Goal: Find specific page/section: Find specific page/section

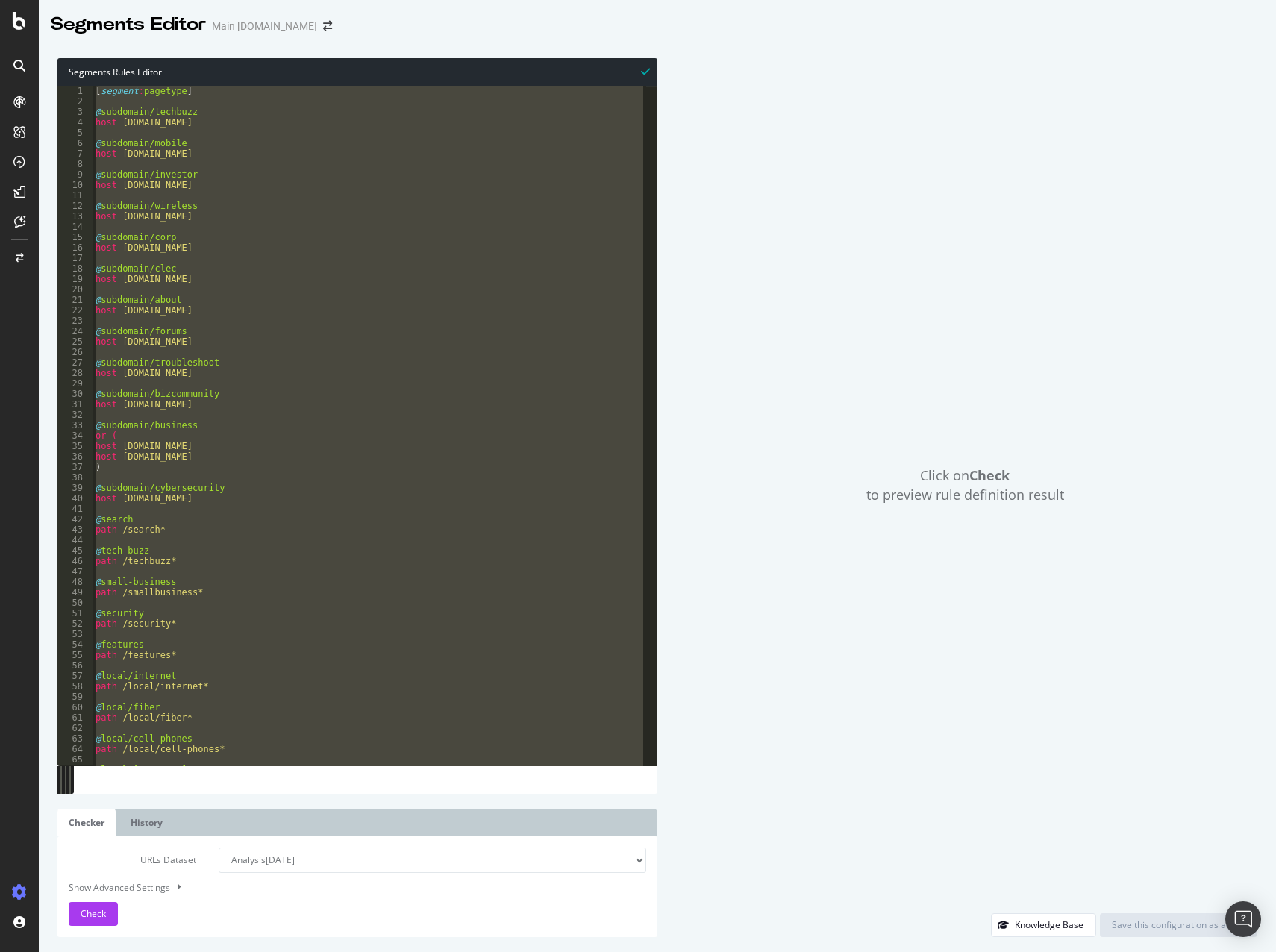
click at [298, 176] on div "[ segment : pagetype ] @ subdomain/techbuzz host [DOMAIN_NAME] @ subdomain/mobi…" at bounding box center [370, 426] width 554 height 680
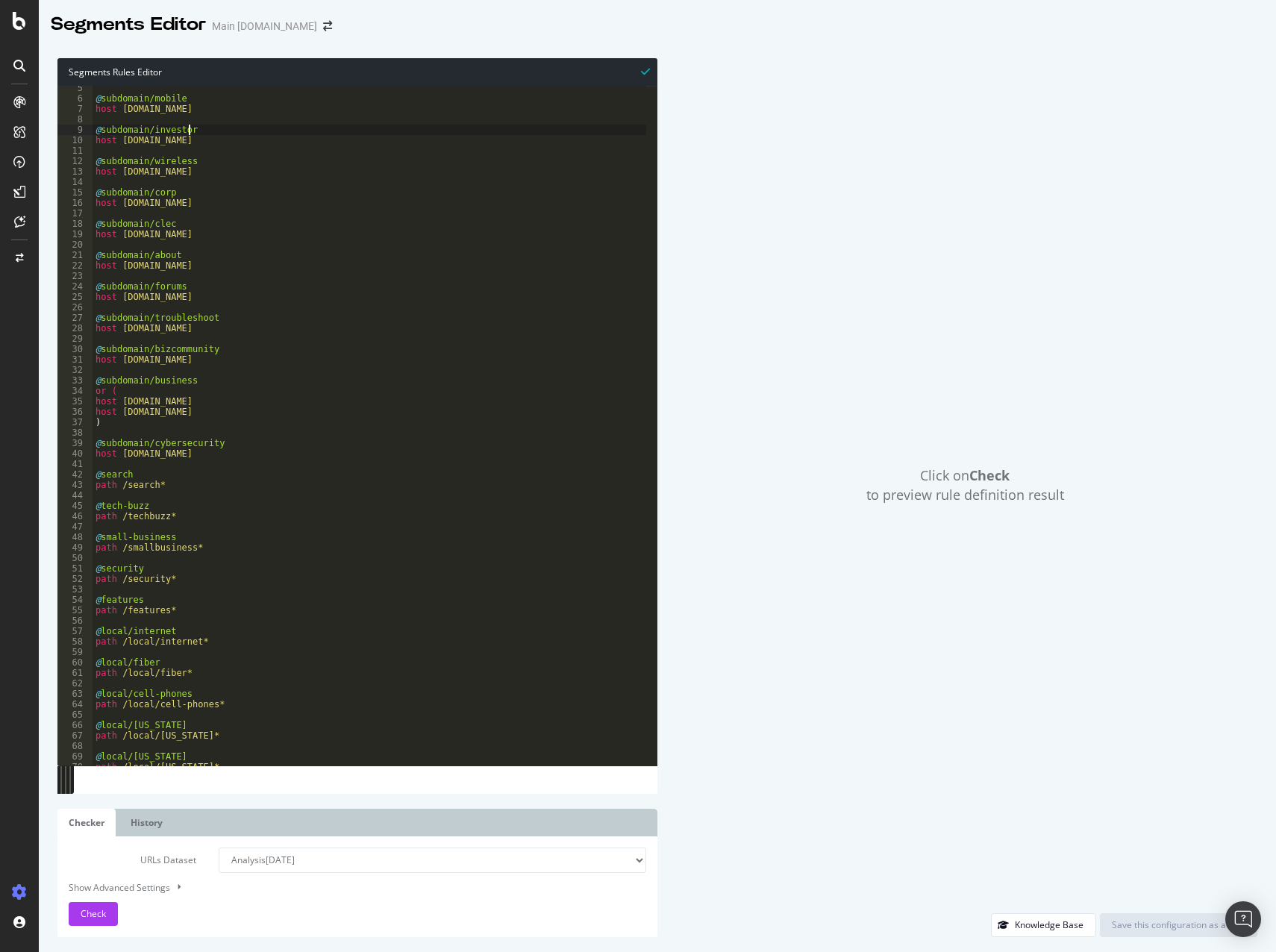
scroll to position [269, 0]
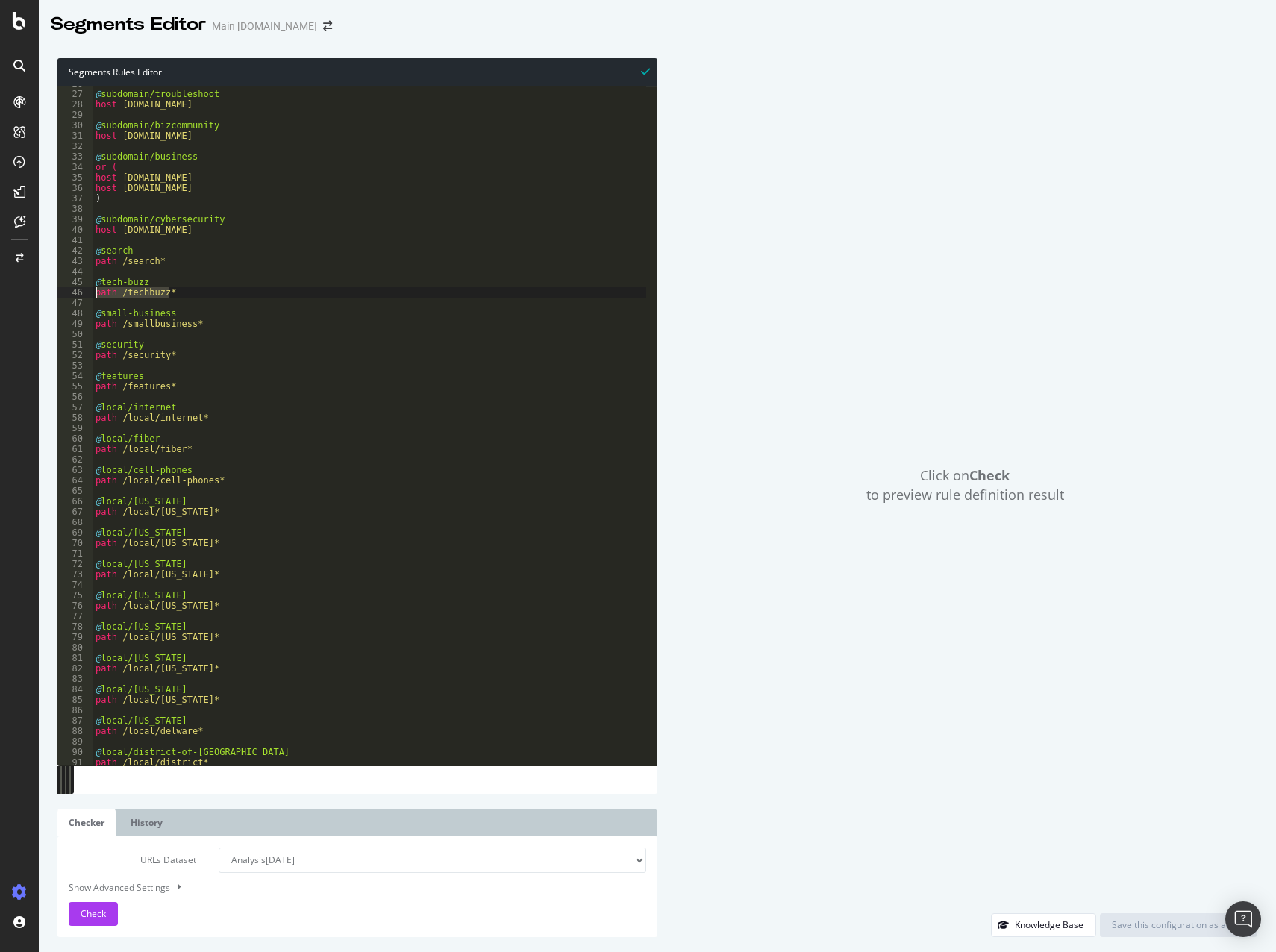
drag, startPoint x: 182, startPoint y: 293, endPoint x: 90, endPoint y: 293, distance: 91.8
click at [90, 293] on div "@subdomain/investor 26 27 28 29 30 31 32 33 34 35 36 37 38 39 40 41 42 43 44 45…" at bounding box center [357, 426] width 600 height 680
type textarea "path /techbuzz*"
click at [343, 364] on div "@ subdomain/troubleshoot host [DOMAIN_NAME] @ subdomain/bizcommunity host [DOMA…" at bounding box center [370, 428] width 554 height 701
drag, startPoint x: 167, startPoint y: 316, endPoint x: 102, endPoint y: 314, distance: 65.0
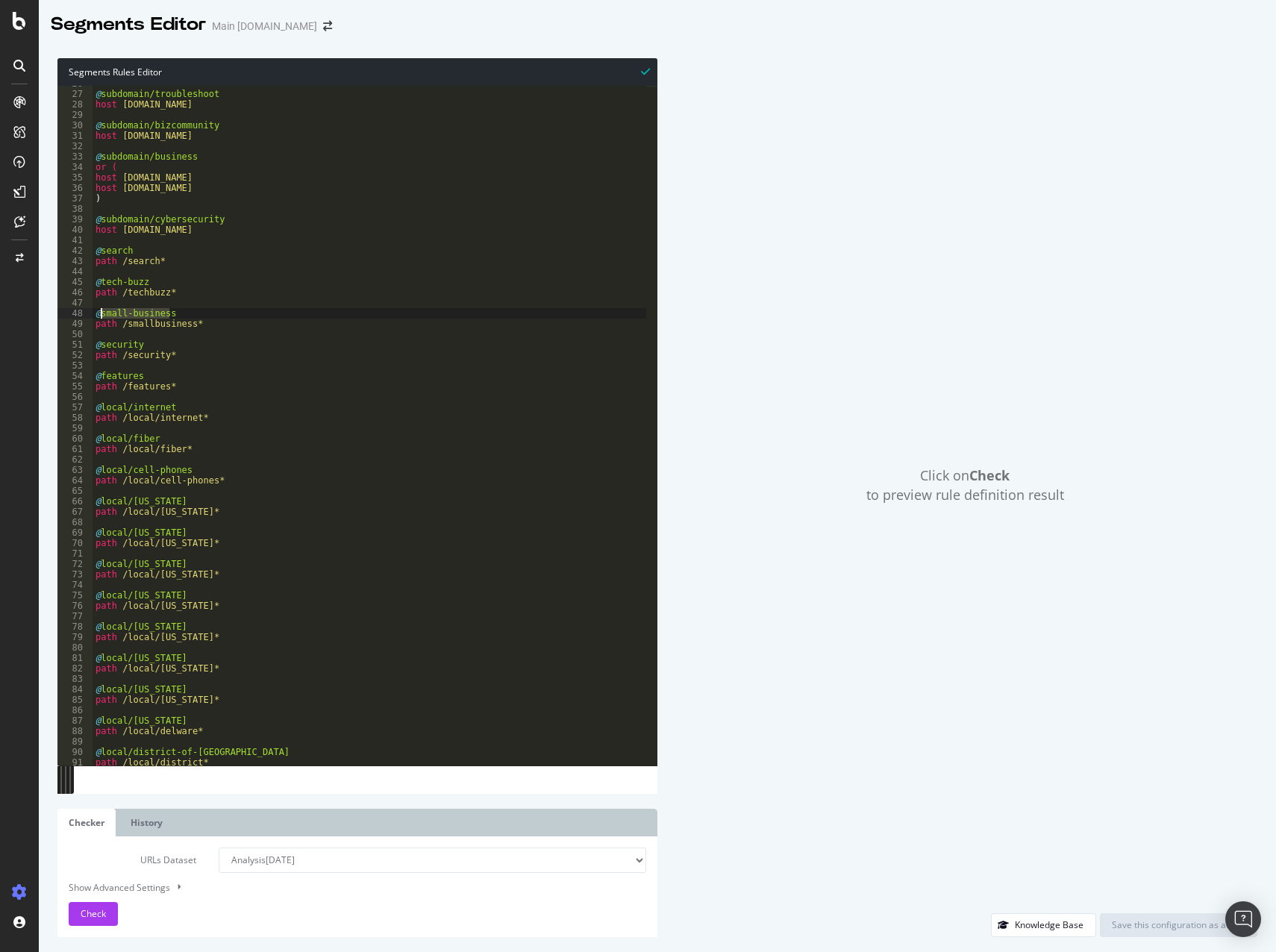
click at [102, 314] on div "@ subdomain/troubleshoot host [DOMAIN_NAME] @ subdomain/bizcommunity host [DOMA…" at bounding box center [370, 428] width 554 height 701
click at [184, 349] on div "@ subdomain/troubleshoot host [DOMAIN_NAME] @ subdomain/bizcommunity host [DOMA…" at bounding box center [370, 428] width 554 height 701
type textarea "path /smallbusiness*"
drag, startPoint x: 190, startPoint y: 323, endPoint x: 180, endPoint y: 324, distance: 10.5
drag, startPoint x: 180, startPoint y: 324, endPoint x: 157, endPoint y: 333, distance: 24.8
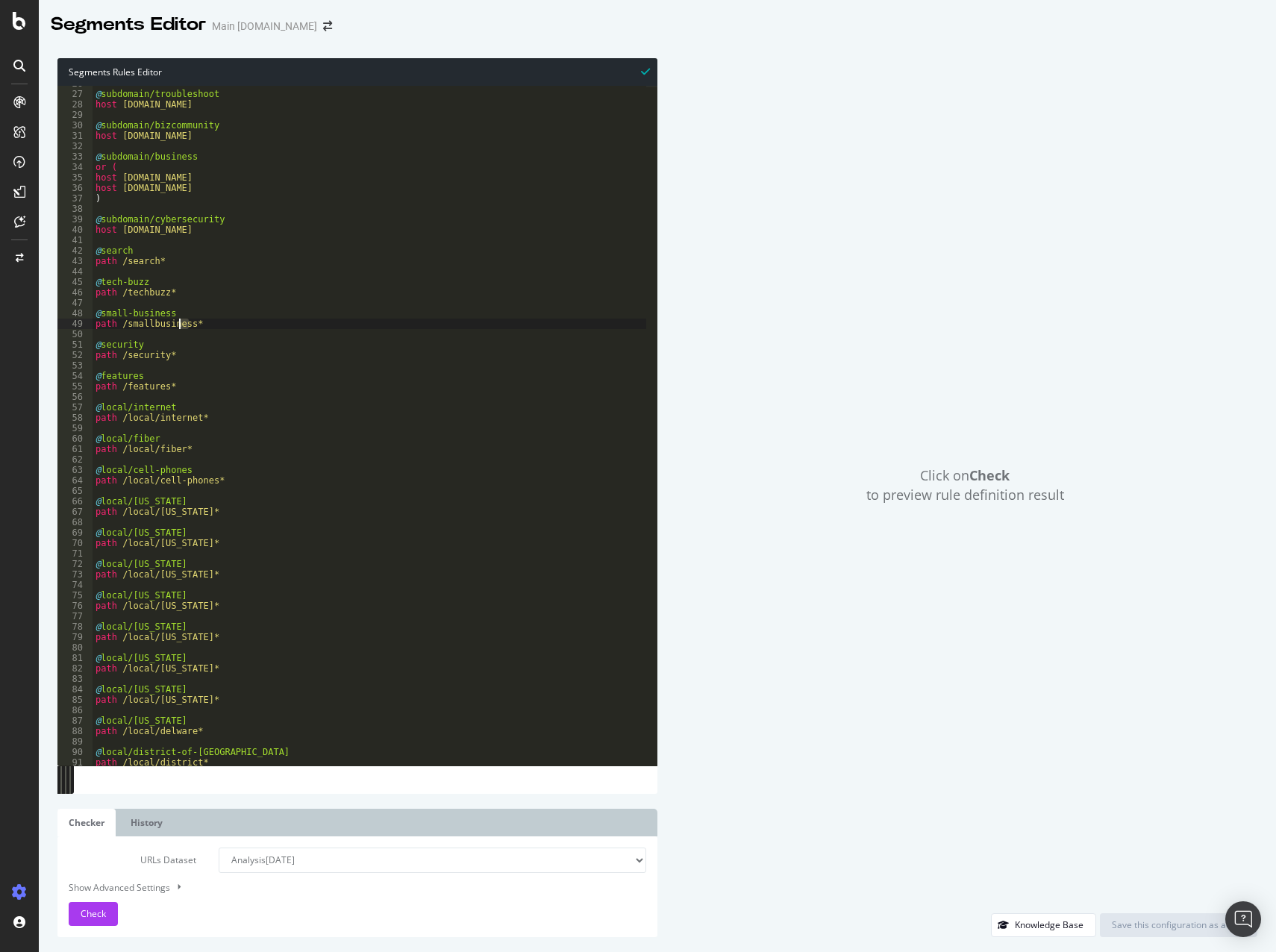
click at [157, 333] on div "@ subdomain/troubleshoot host [DOMAIN_NAME] @ subdomain/bizcommunity host [DOMA…" at bounding box center [370, 428] width 554 height 701
drag, startPoint x: 198, startPoint y: 325, endPoint x: 187, endPoint y: 325, distance: 10.5
click at [187, 325] on div "@ subdomain/troubleshoot host [DOMAIN_NAME] @ subdomain/bizcommunity host [DOMA…" at bounding box center [370, 428] width 554 height 701
drag, startPoint x: 119, startPoint y: 325, endPoint x: 190, endPoint y: 328, distance: 70.9
click at [190, 328] on div "@ subdomain/troubleshoot host [DOMAIN_NAME] @ subdomain/bizcommunity host [DOMA…" at bounding box center [370, 428] width 554 height 701
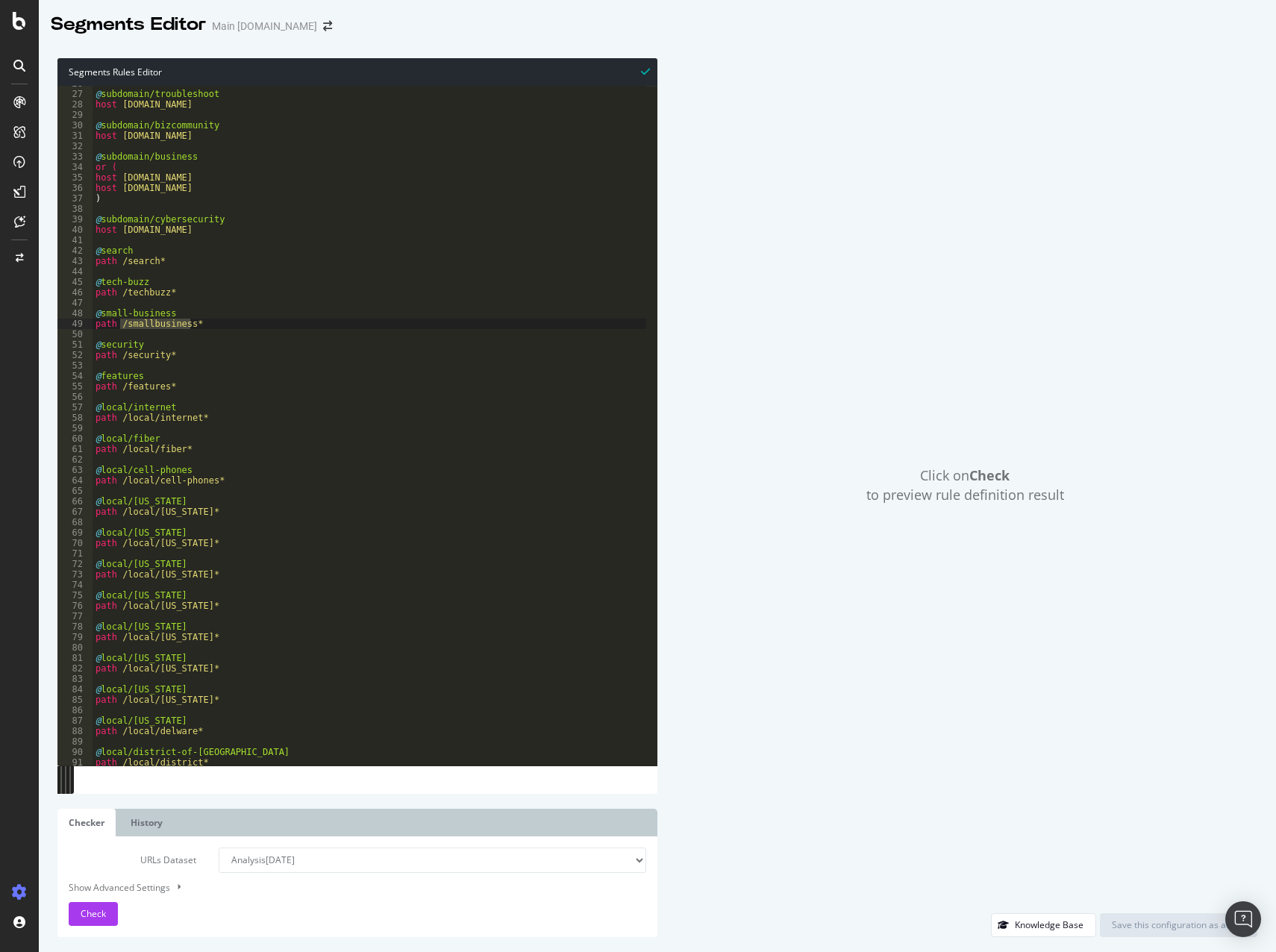
drag, startPoint x: 202, startPoint y: 344, endPoint x: 130, endPoint y: 356, distance: 72.6
click at [202, 344] on div "@ subdomain/troubleshoot host [DOMAIN_NAME] @ subdomain/bizcommunity host [DOMA…" at bounding box center [370, 428] width 554 height 701
drag, startPoint x: 102, startPoint y: 345, endPoint x: 140, endPoint y: 344, distance: 38.1
click at [140, 344] on div "@ subdomain/troubleshoot host [DOMAIN_NAME] @ subdomain/bizcommunity host [DOMA…" at bounding box center [370, 428] width 554 height 701
click at [189, 418] on div "@ subdomain/troubleshoot host [DOMAIN_NAME] @ subdomain/bizcommunity host [DOMA…" at bounding box center [370, 428] width 554 height 701
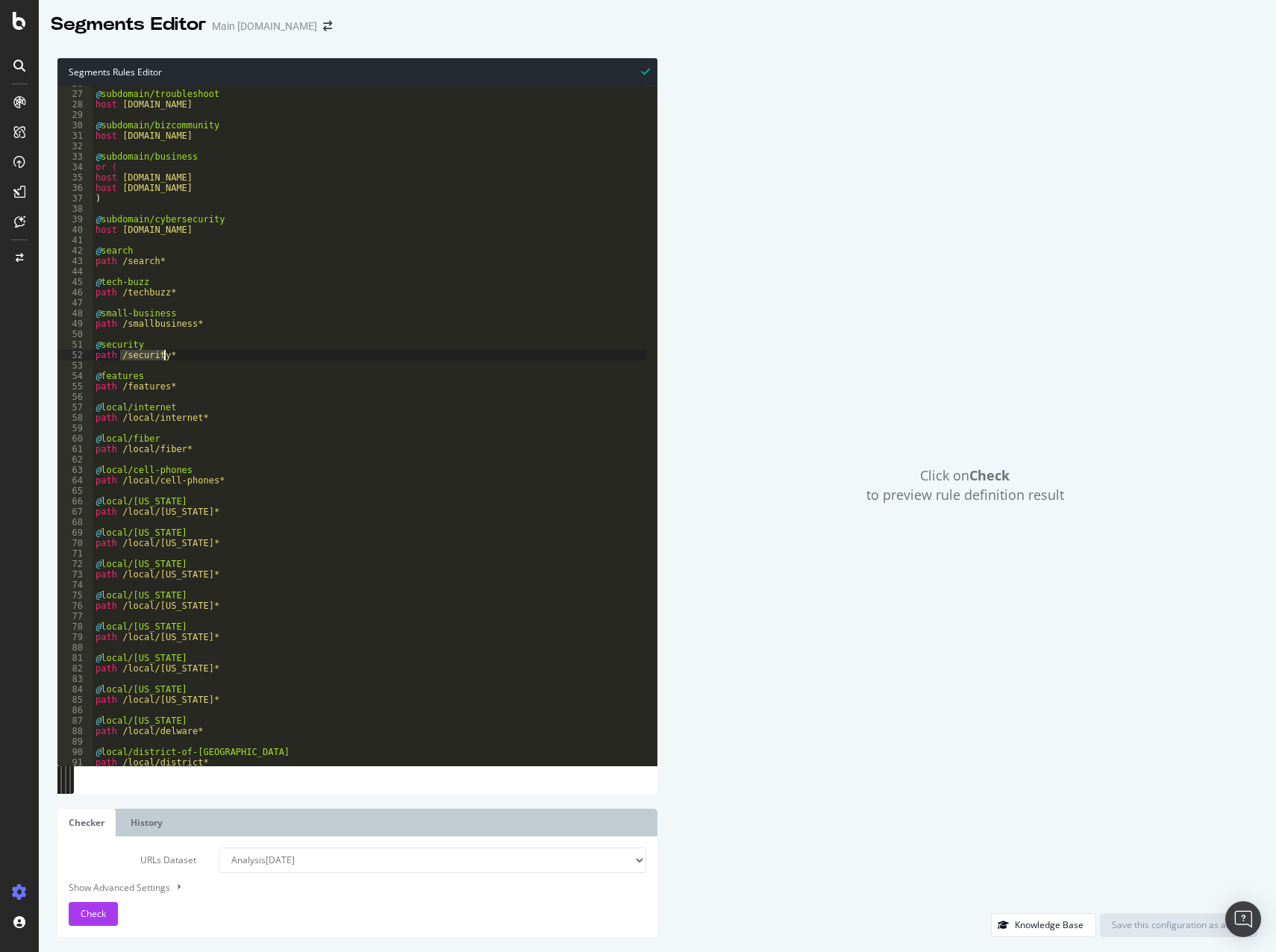
drag, startPoint x: 121, startPoint y: 355, endPoint x: 163, endPoint y: 357, distance: 42.6
click at [163, 357] on div "@ subdomain/troubleshoot host [DOMAIN_NAME] @ subdomain/bizcommunity host [DOMA…" at bounding box center [370, 428] width 554 height 701
click at [246, 580] on div "@ subdomain/troubleshoot host [DOMAIN_NAME] @ subdomain/bizcommunity host [DOMA…" at bounding box center [370, 428] width 554 height 701
drag, startPoint x: 146, startPoint y: 377, endPoint x: 100, endPoint y: 376, distance: 45.5
click at [100, 376] on div "@ subdomain/troubleshoot host [DOMAIN_NAME] @ subdomain/bizcommunity host [DOMA…" at bounding box center [370, 428] width 554 height 701
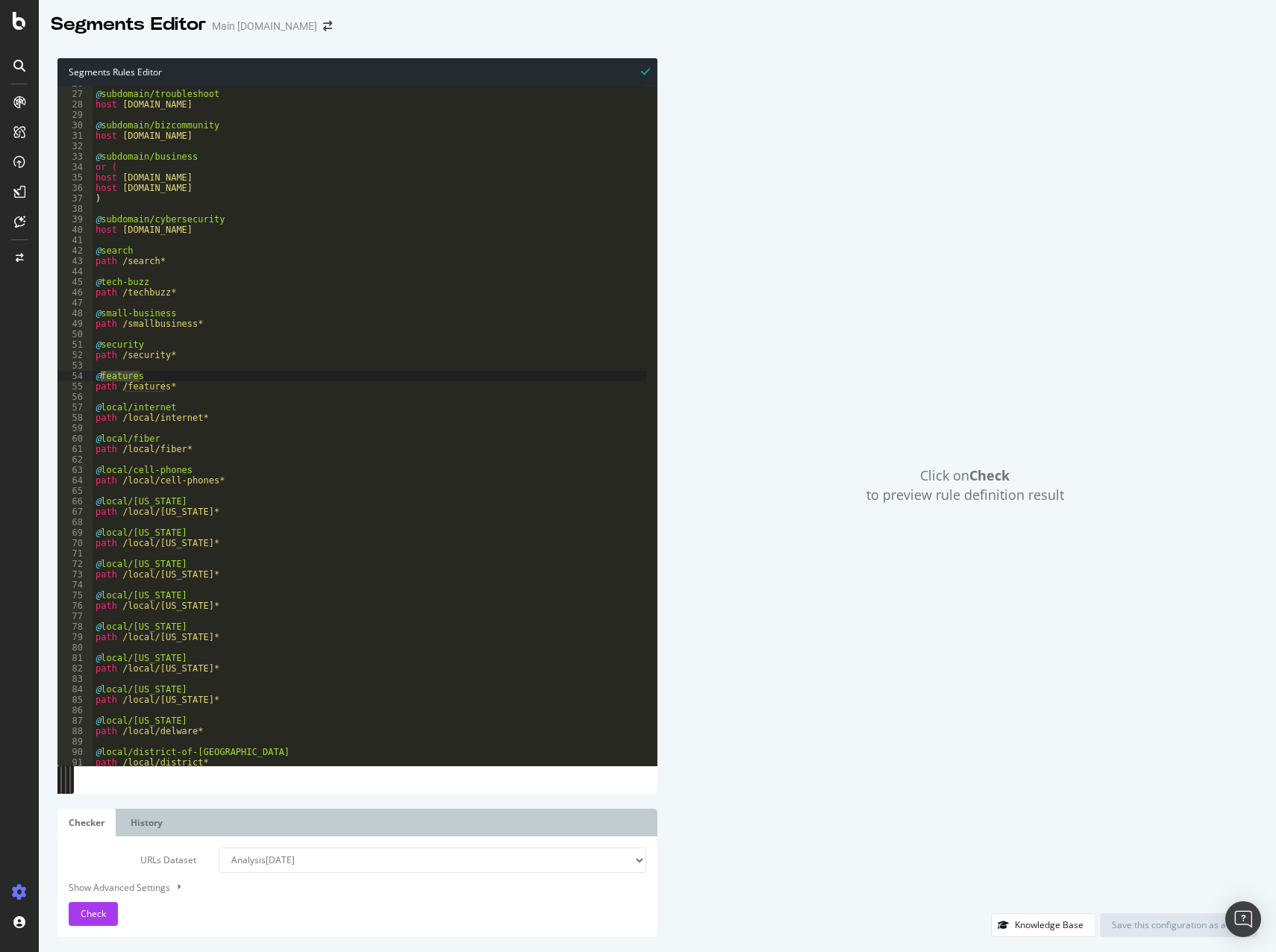
click at [176, 405] on div "@ subdomain/troubleshoot host [DOMAIN_NAME] @ subdomain/bizcommunity host [DOMA…" at bounding box center [370, 428] width 554 height 701
drag, startPoint x: 118, startPoint y: 388, endPoint x: 171, endPoint y: 389, distance: 53.0
click at [171, 389] on div "@ subdomain/troubleshoot host [DOMAIN_NAME] @ subdomain/bizcommunity host [DOMA…" at bounding box center [370, 428] width 554 height 701
type textarea "path /features*"
click at [149, 458] on div "@ subdomain/troubleshoot host [DOMAIN_NAME] @ subdomain/bizcommunity host [DOMA…" at bounding box center [370, 428] width 554 height 701
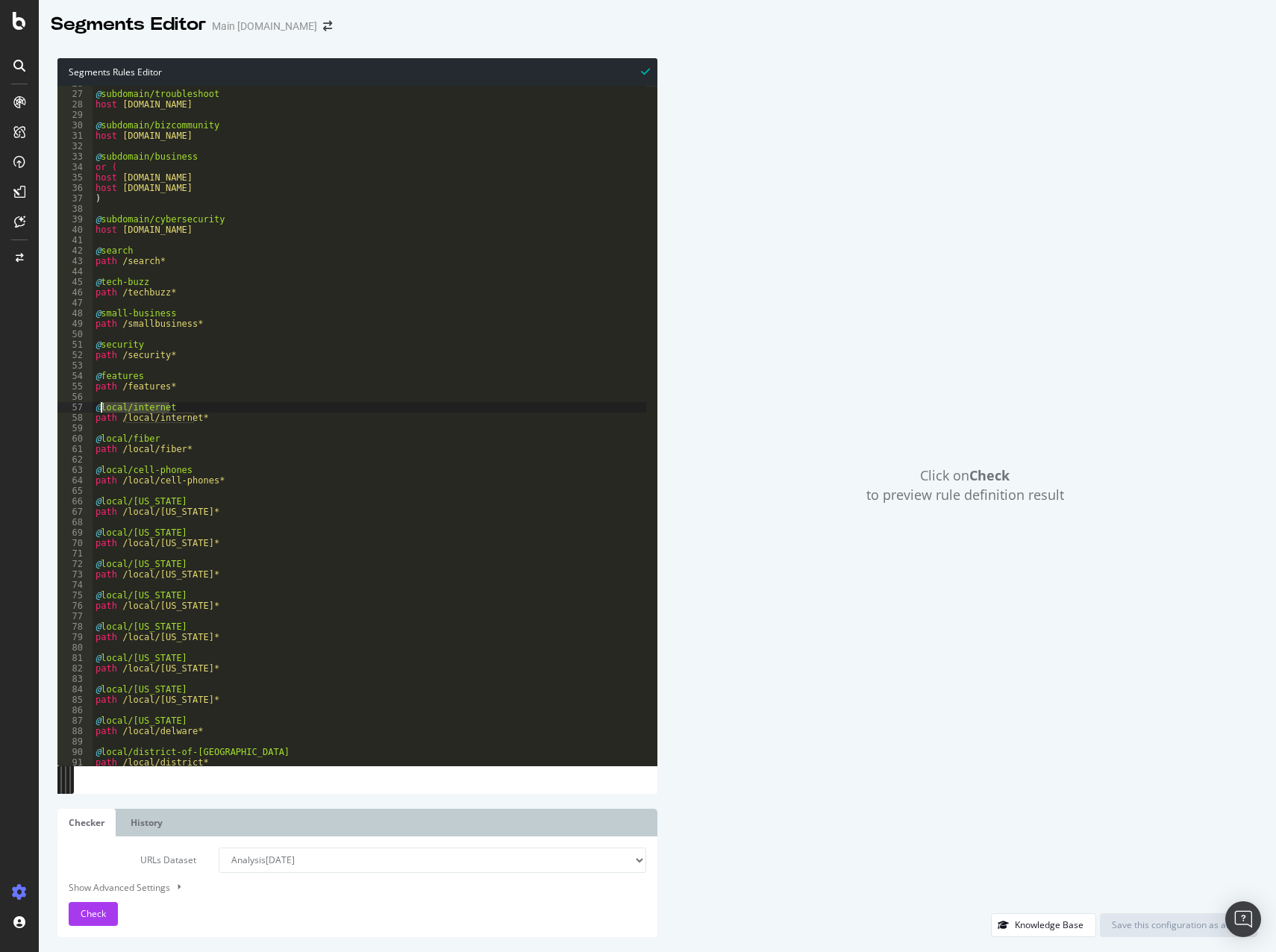
drag, startPoint x: 169, startPoint y: 409, endPoint x: 102, endPoint y: 413, distance: 67.3
click at [102, 413] on div "@ subdomain/troubleshoot host [DOMAIN_NAME] @ subdomain/bizcommunity host [DOMA…" at bounding box center [370, 428] width 554 height 701
drag, startPoint x: 181, startPoint y: 436, endPoint x: 195, endPoint y: 419, distance: 22.3
click at [181, 436] on div "@ subdomain/troubleshoot host [DOMAIN_NAME] @ subdomain/bizcommunity host [DOMA…" at bounding box center [370, 428] width 554 height 701
drag, startPoint x: 194, startPoint y: 417, endPoint x: 121, endPoint y: 414, distance: 73.2
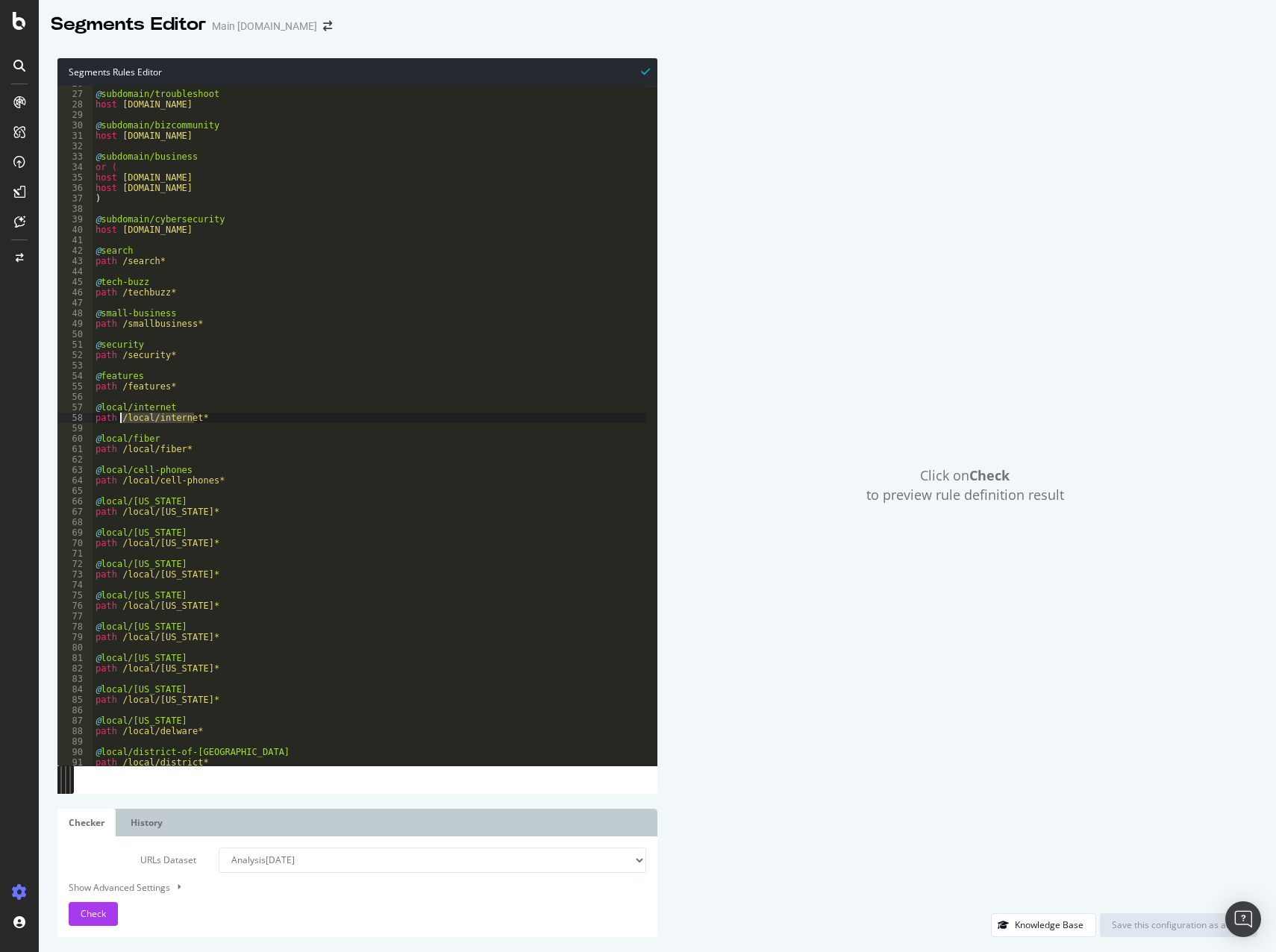
click at [121, 414] on div "@ subdomain/troubleshoot host [DOMAIN_NAME] @ subdomain/bizcommunity host [DOMA…" at bounding box center [370, 428] width 554 height 701
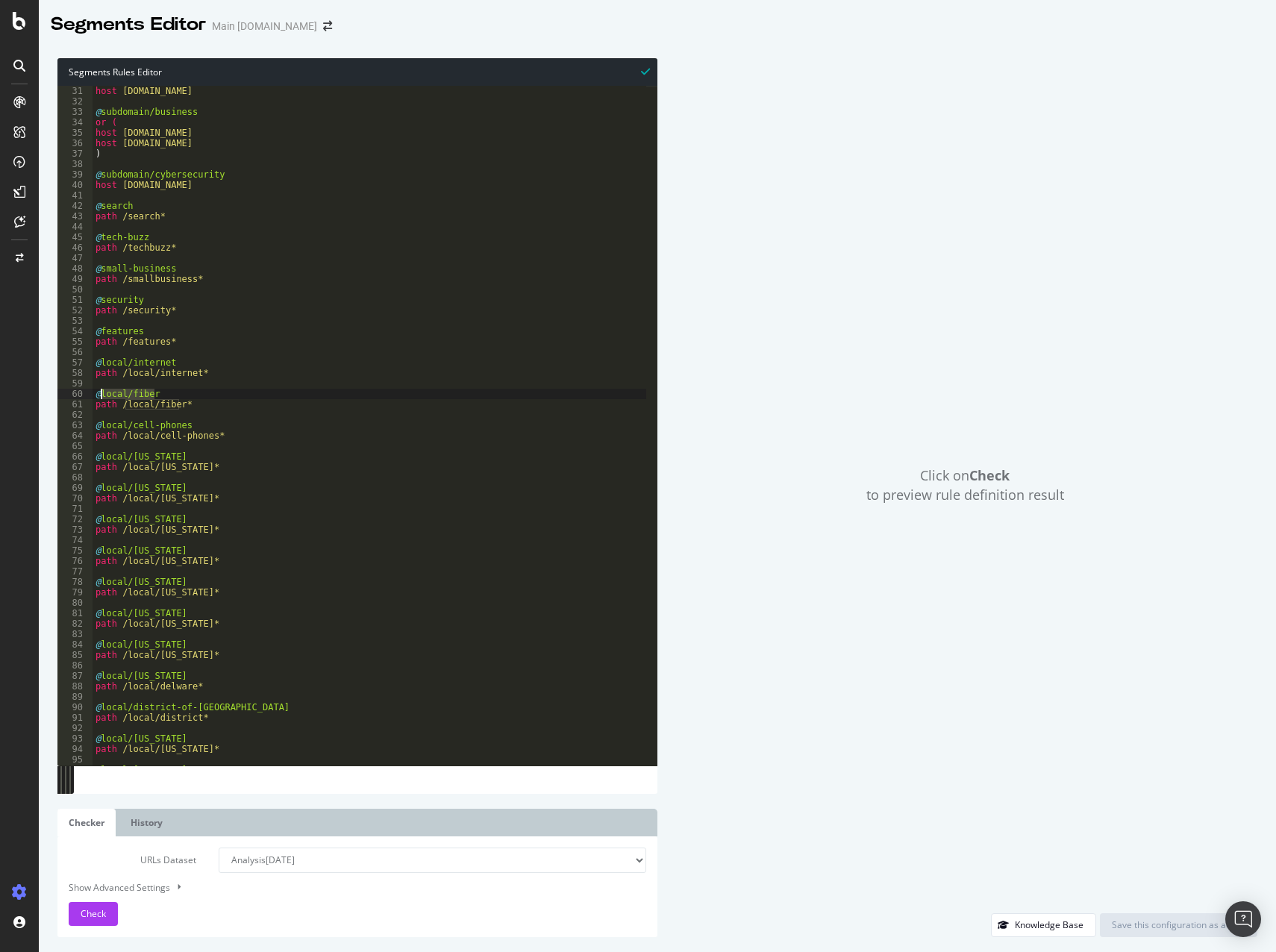
drag, startPoint x: 162, startPoint y: 392, endPoint x: 125, endPoint y: 398, distance: 37.1
click at [104, 394] on div "host [DOMAIN_NAME] @ subdomain/business or ( host [DOMAIN_NAME] host [DOMAIN_NA…" at bounding box center [370, 436] width 554 height 701
click at [149, 405] on div "host [DOMAIN_NAME] @ subdomain/business or ( host [DOMAIN_NAME] host [DOMAIN_NA…" at bounding box center [370, 436] width 554 height 701
drag, startPoint x: 152, startPoint y: 392, endPoint x: 101, endPoint y: 391, distance: 51.5
click at [101, 391] on div "host [DOMAIN_NAME] @ subdomain/business or ( host [DOMAIN_NAME] host [DOMAIN_NA…" at bounding box center [370, 436] width 554 height 701
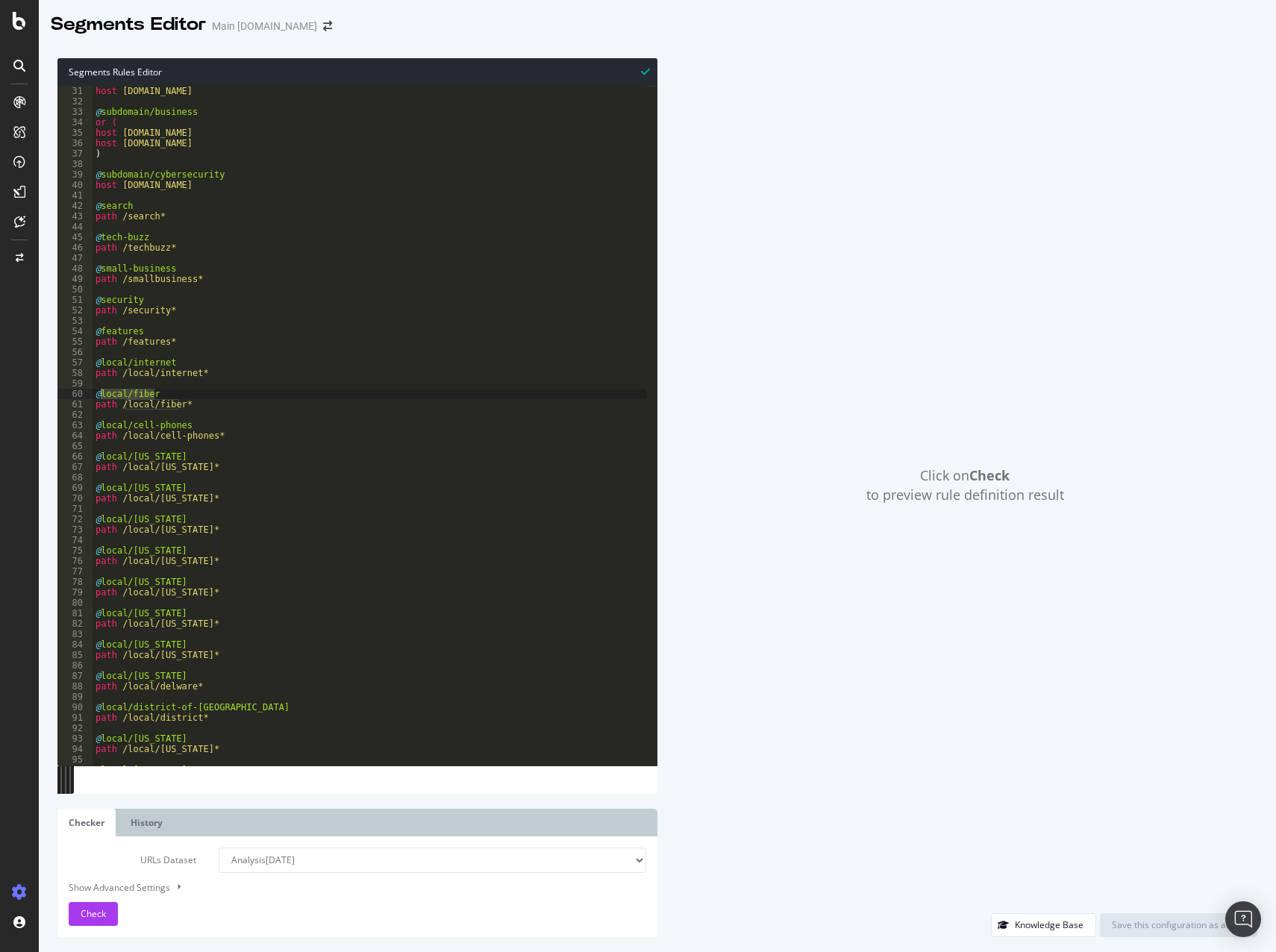
drag, startPoint x: 147, startPoint y: 423, endPoint x: 154, endPoint y: 414, distance: 11.8
click at [147, 423] on div "host [DOMAIN_NAME] @ subdomain/business or ( host [DOMAIN_NAME] host [DOMAIN_NA…" at bounding box center [370, 436] width 554 height 701
drag, startPoint x: 179, startPoint y: 404, endPoint x: 140, endPoint y: 405, distance: 39.6
click at [140, 405] on div "host [DOMAIN_NAME] @ subdomain/business or ( host [DOMAIN_NAME] host [DOMAIN_NA…" at bounding box center [370, 436] width 554 height 701
drag, startPoint x: 246, startPoint y: 472, endPoint x: 221, endPoint y: 448, distance: 34.9
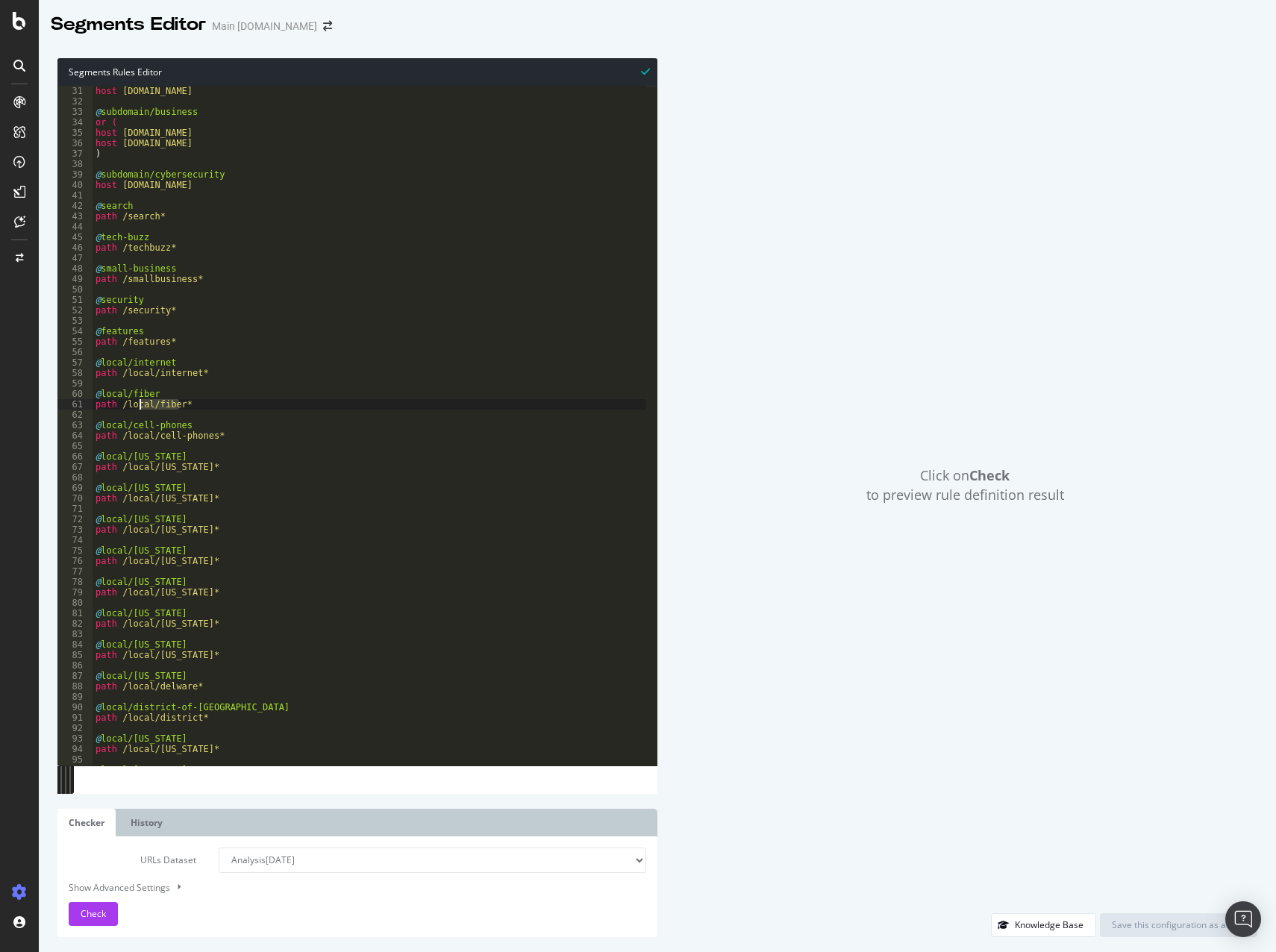
click at [243, 464] on div "host [DOMAIN_NAME] @ subdomain/business or ( host [DOMAIN_NAME] host [DOMAIN_NA…" at bounding box center [370, 436] width 554 height 701
drag, startPoint x: 179, startPoint y: 406, endPoint x: 122, endPoint y: 405, distance: 56.7
click at [122, 405] on div "host [DOMAIN_NAME] @ subdomain/business or ( host [DOMAIN_NAME] host [DOMAIN_NA…" at bounding box center [370, 436] width 554 height 701
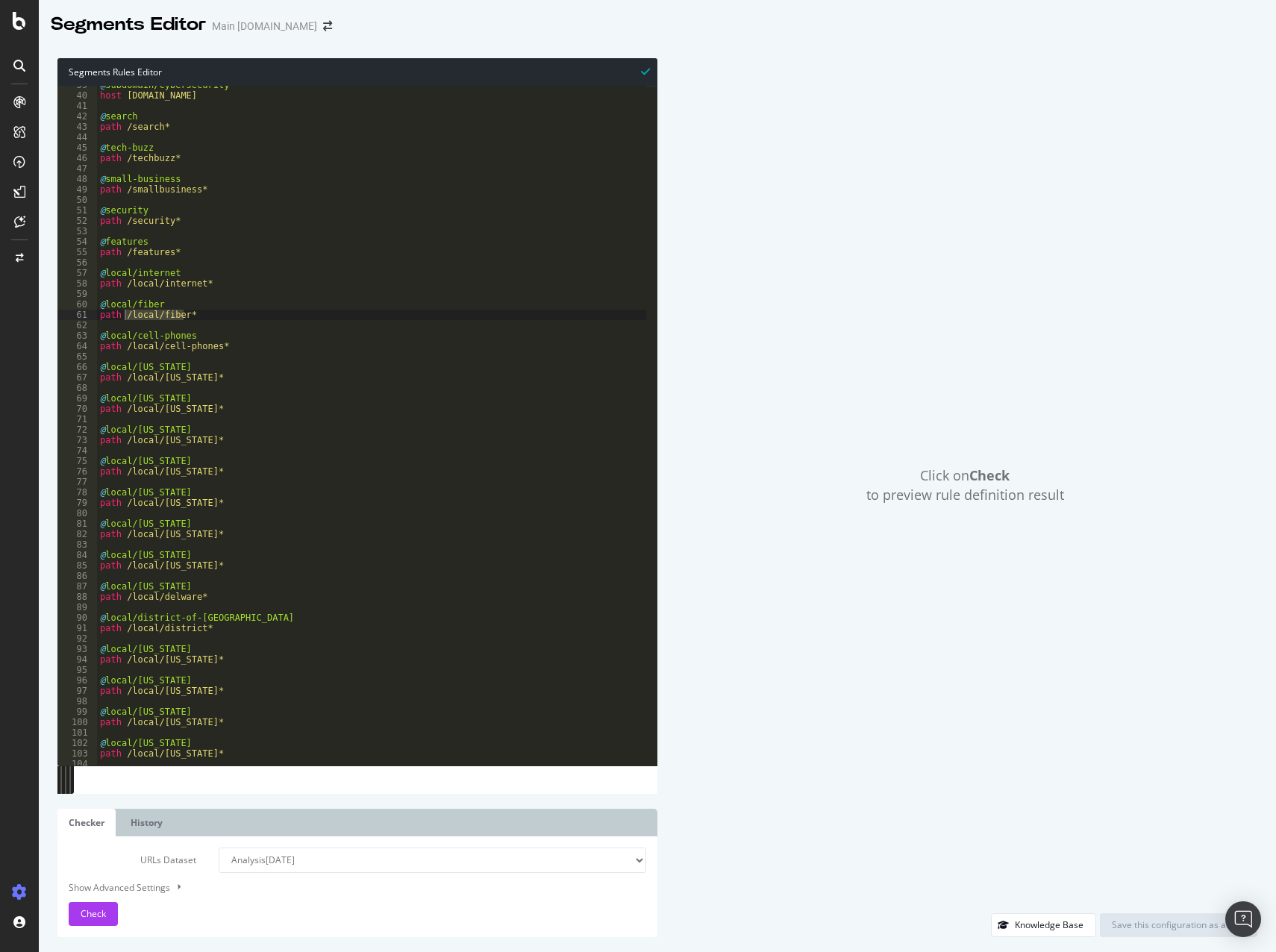
scroll to position [403, 0]
drag, startPoint x: 191, startPoint y: 334, endPoint x: 105, endPoint y: 337, distance: 85.9
click at [105, 337] on div "@ subdomain/cybersecurity host [DOMAIN_NAME] @ search path /search* @ tech-buzz…" at bounding box center [371, 430] width 549 height 701
drag, startPoint x: 212, startPoint y: 346, endPoint x: 127, endPoint y: 348, distance: 85.1
click at [127, 348] on div "@ subdomain/cybersecurity host [DOMAIN_NAME] @ search path /search* @ tech-buzz…" at bounding box center [371, 430] width 549 height 701
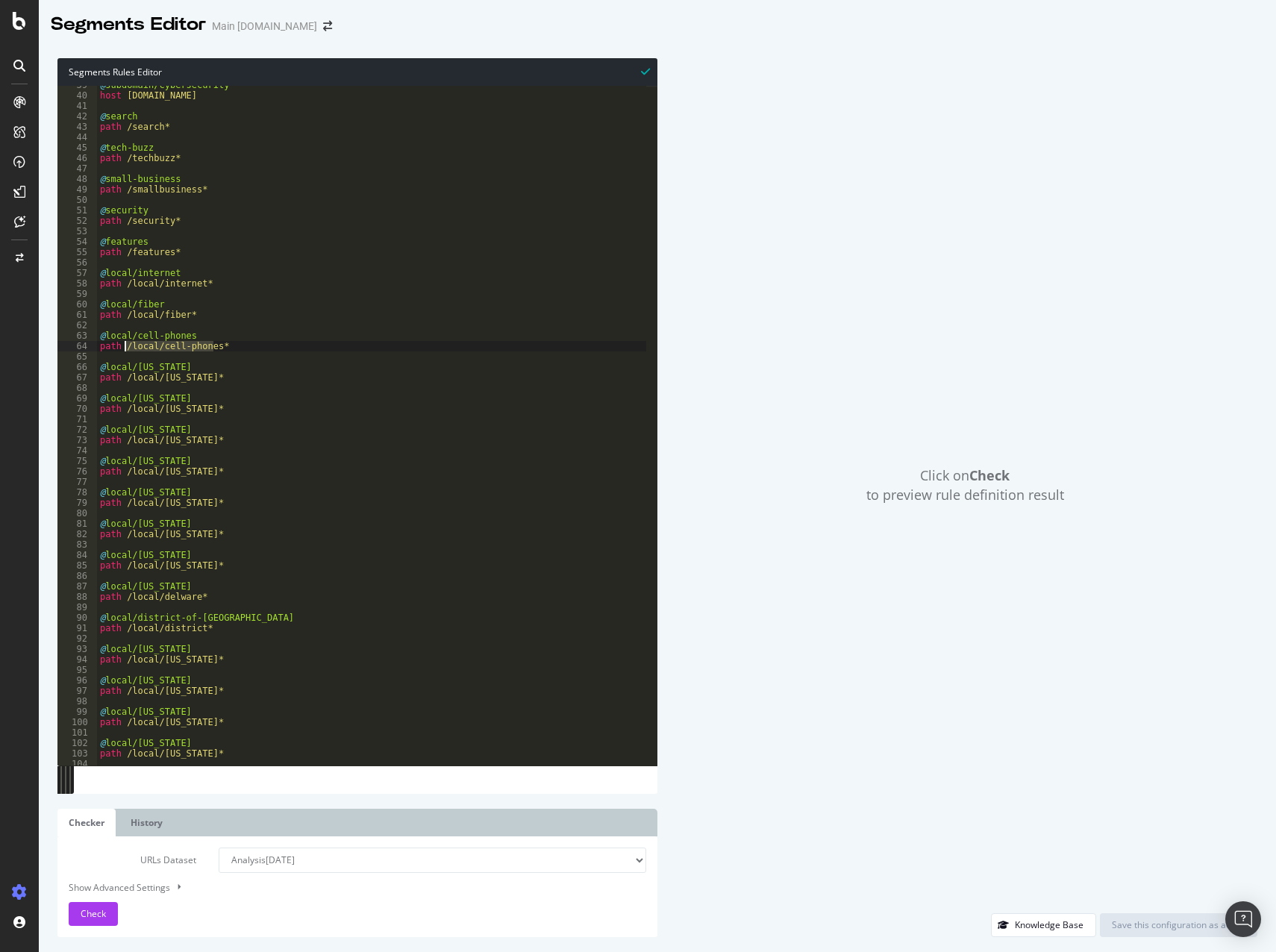
type textarea "path /local/cell-phones*"
click at [255, 454] on div "@ subdomain/cybersecurity host [DOMAIN_NAME] @ search path /search* @ tech-buzz…" at bounding box center [371, 430] width 549 height 701
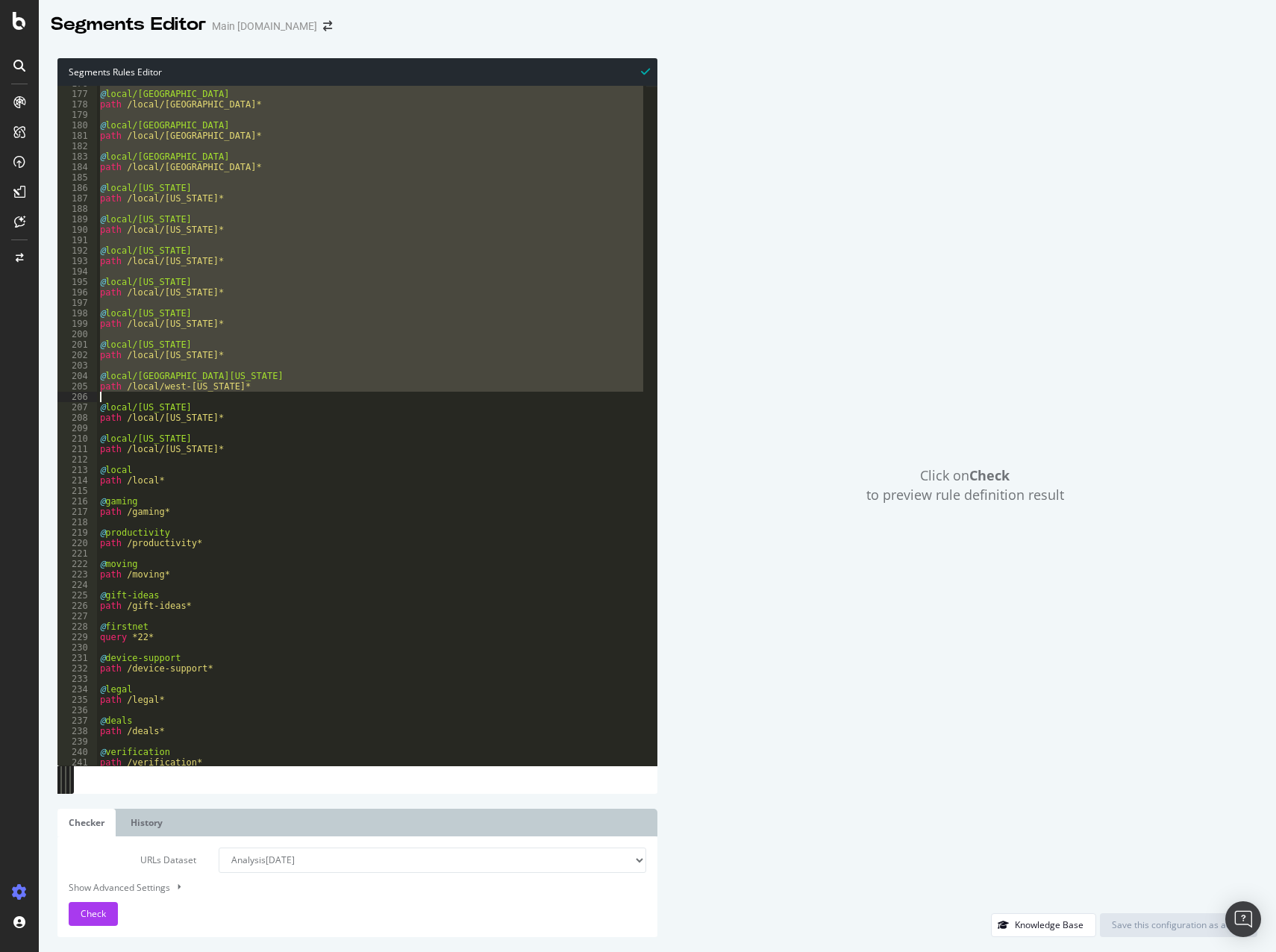
scroll to position [1836, 0]
drag, startPoint x: 101, startPoint y: 359, endPoint x: 222, endPoint y: 396, distance: 126.6
click at [222, 396] on div "@ local/[GEOGRAPHIC_DATA]-island path /local/[GEOGRAPHIC_DATA]* @ local/south-[…" at bounding box center [371, 428] width 549 height 701
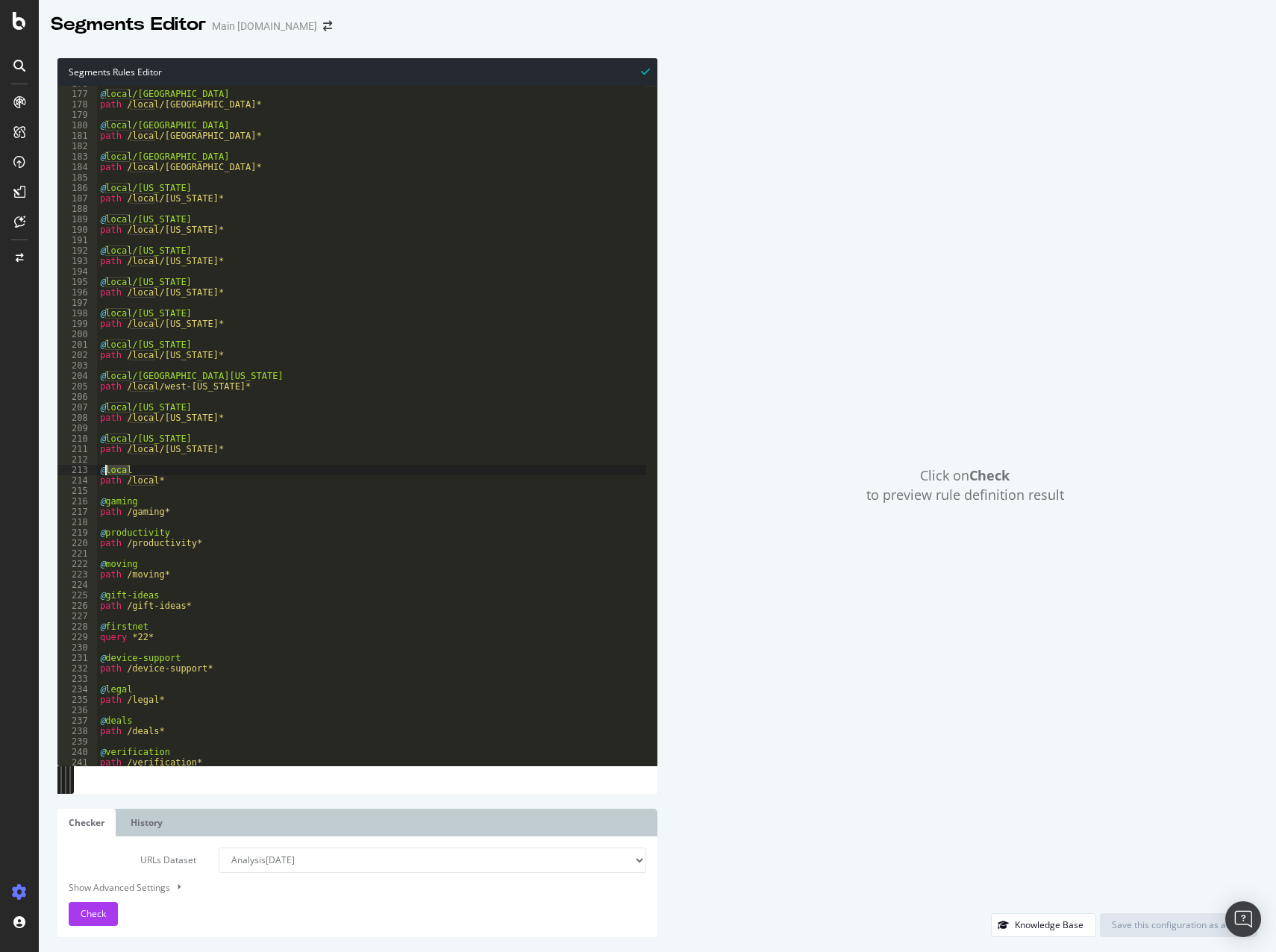
drag, startPoint x: 136, startPoint y: 467, endPoint x: 104, endPoint y: 470, distance: 32.2
click at [104, 470] on div "@ local/[GEOGRAPHIC_DATA]-island path /local/[GEOGRAPHIC_DATA]* @ local/south-[…" at bounding box center [371, 428] width 549 height 701
drag, startPoint x: 175, startPoint y: 533, endPoint x: 131, endPoint y: 488, distance: 62.8
click at [173, 533] on div "@ local/[GEOGRAPHIC_DATA]-island path /local/[GEOGRAPHIC_DATA]* @ local/south-[…" at bounding box center [371, 428] width 549 height 701
drag, startPoint x: 155, startPoint y: 482, endPoint x: 125, endPoint y: 481, distance: 30.6
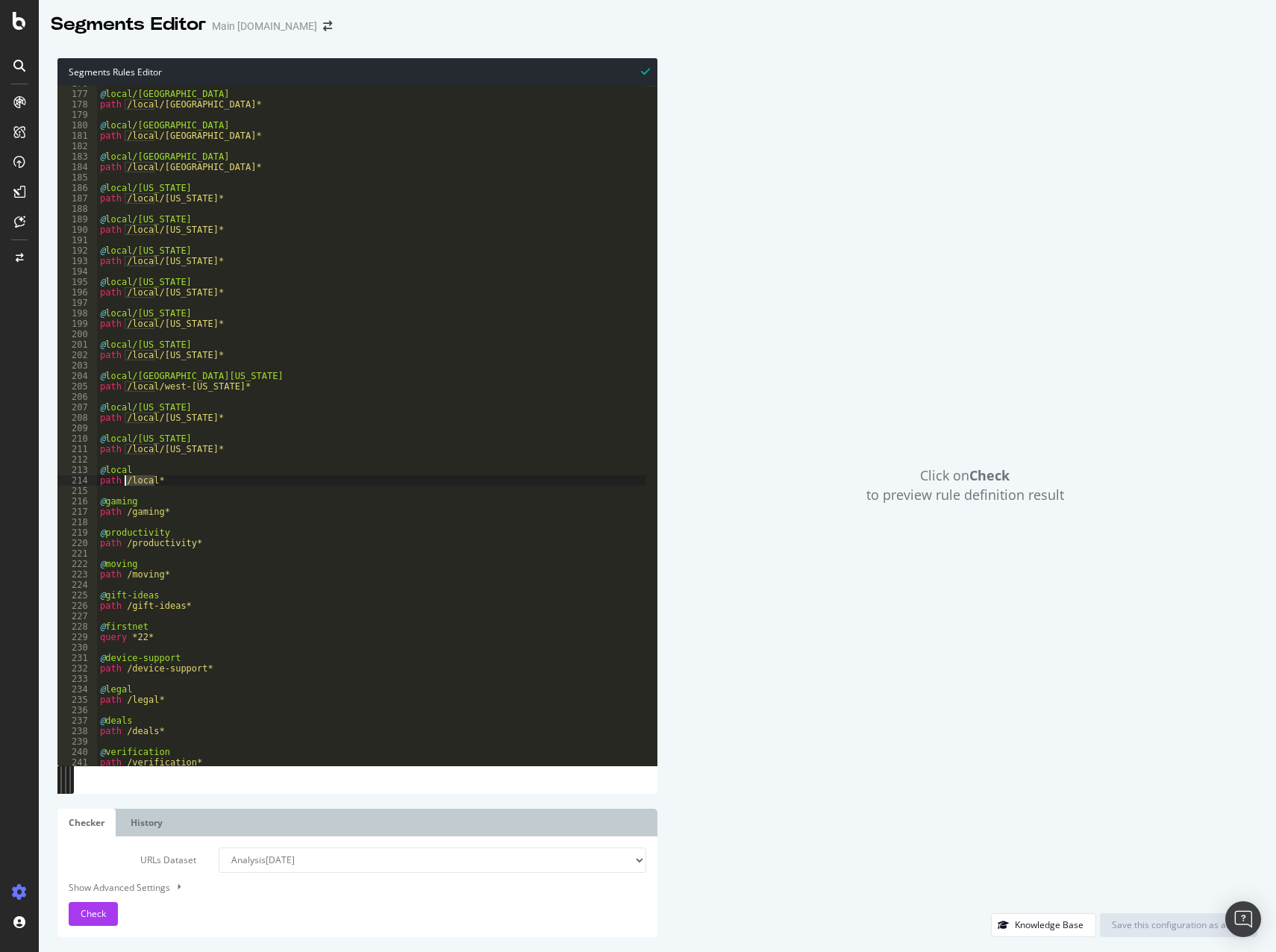
click at [125, 481] on div "@ local/[GEOGRAPHIC_DATA]-island path /local/[GEOGRAPHIC_DATA]* @ local/south-[…" at bounding box center [371, 428] width 549 height 701
click at [104, 502] on div "@gaming 176 177 178 179 180 181 182 183 184 185 186 187 188 189 190 191 192 193…" at bounding box center [357, 426] width 600 height 680
drag, startPoint x: 266, startPoint y: 539, endPoint x: 193, endPoint y: 531, distance: 73.6
click at [266, 539] on div "@ local/[GEOGRAPHIC_DATA]-island path /local/[GEOGRAPHIC_DATA]* @ local/south-[…" at bounding box center [371, 428] width 549 height 701
drag, startPoint x: 160, startPoint y: 512, endPoint x: 125, endPoint y: 515, distance: 35.2
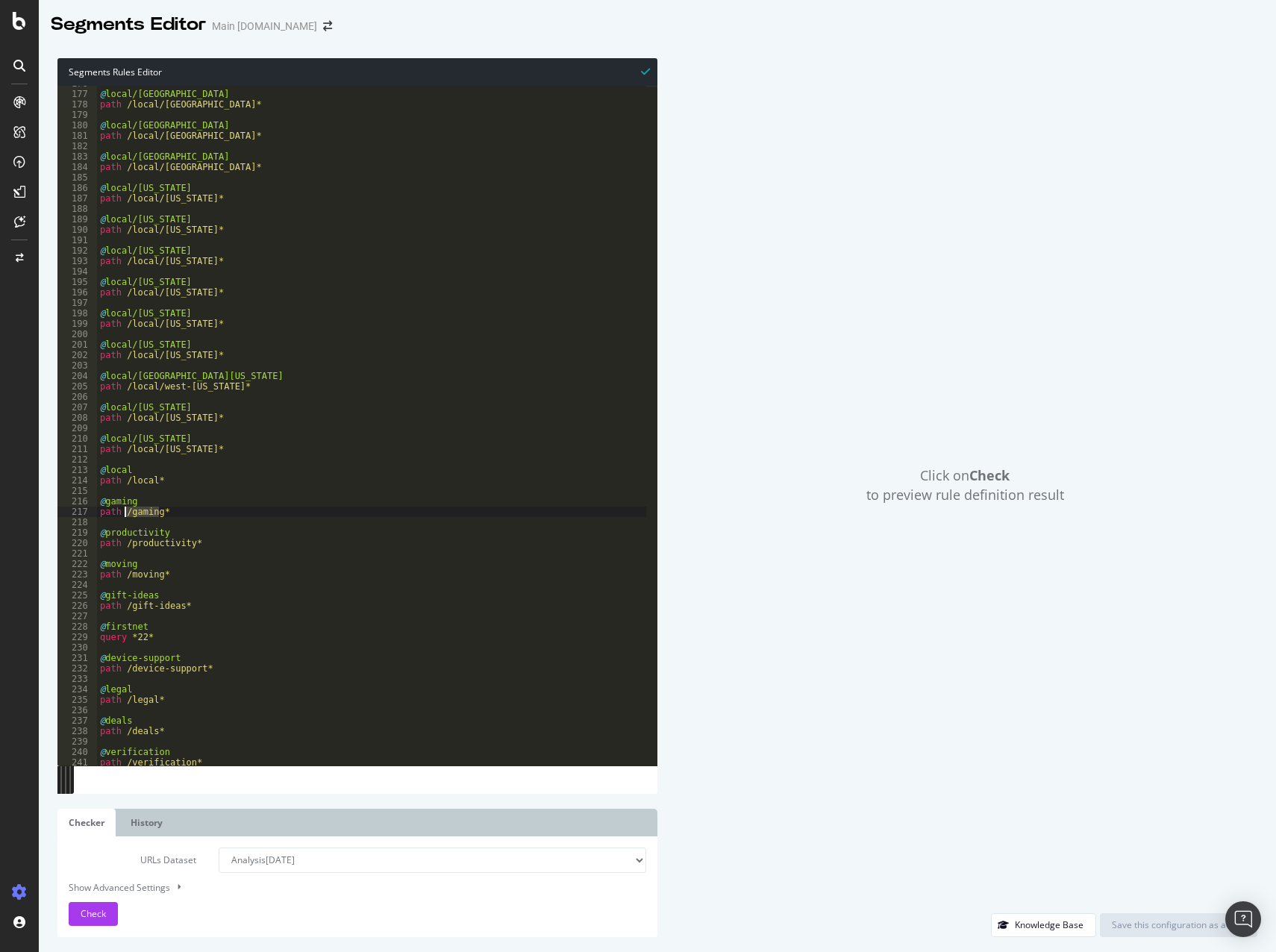
click at [125, 515] on div "@ local/[GEOGRAPHIC_DATA]-island path /local/[GEOGRAPHIC_DATA]* @ local/south-[…" at bounding box center [371, 428] width 549 height 701
drag, startPoint x: 143, startPoint y: 503, endPoint x: 107, endPoint y: 505, distance: 35.9
click at [107, 505] on div "@ local/[GEOGRAPHIC_DATA]-island path /local/[GEOGRAPHIC_DATA]* @ local/south-[…" at bounding box center [371, 428] width 549 height 701
drag, startPoint x: 151, startPoint y: 534, endPoint x: 106, endPoint y: 534, distance: 44.8
click at [106, 534] on div "@ local/[GEOGRAPHIC_DATA]-island path /local/[GEOGRAPHIC_DATA]* @ local/south-[…" at bounding box center [371, 428] width 549 height 701
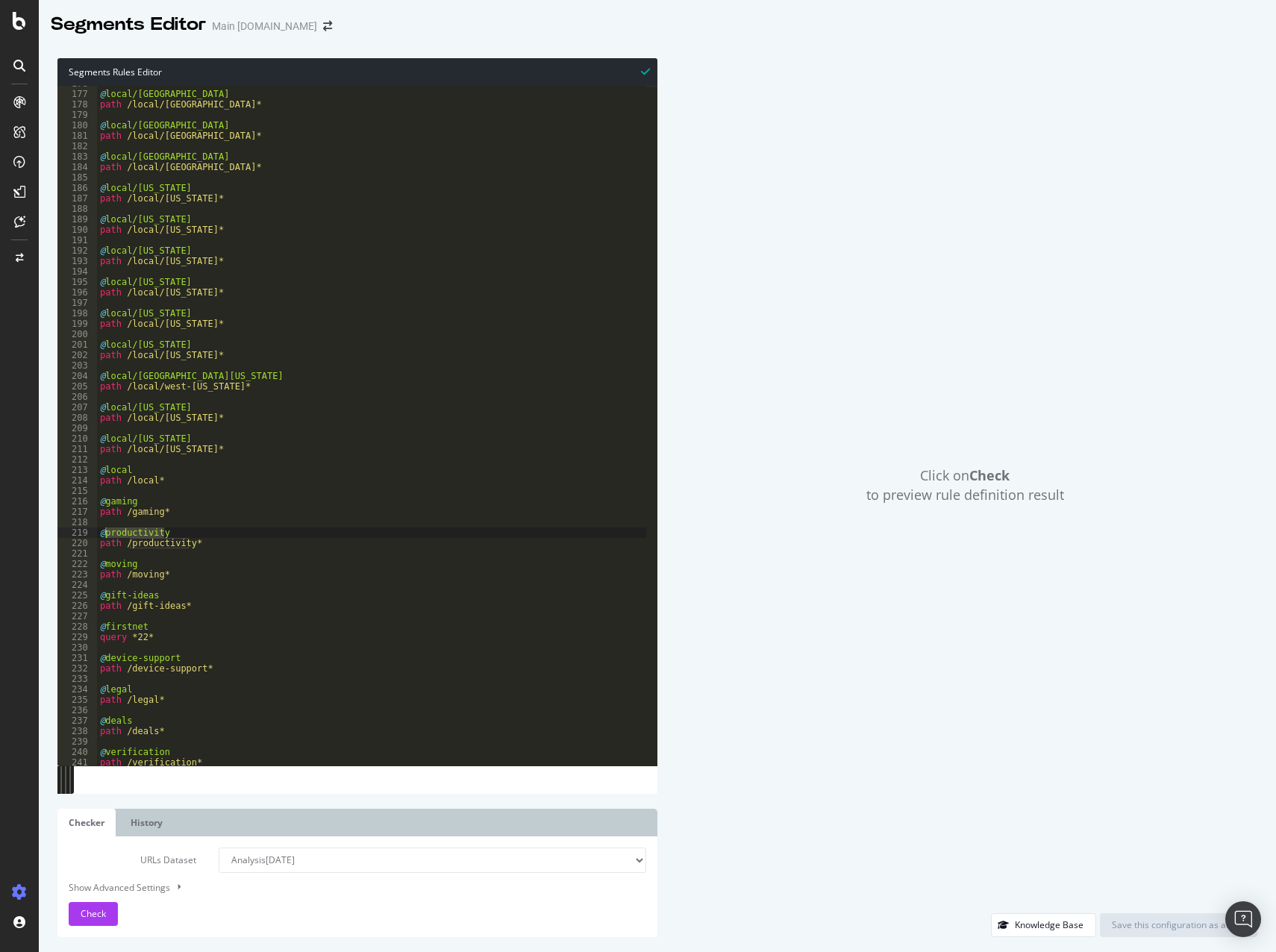
drag, startPoint x: 211, startPoint y: 580, endPoint x: 201, endPoint y: 578, distance: 10.0
click at [211, 580] on div "@ local/[GEOGRAPHIC_DATA]-island path /local/[GEOGRAPHIC_DATA]* @ local/south-[…" at bounding box center [371, 428] width 549 height 701
drag, startPoint x: 192, startPoint y: 543, endPoint x: 126, endPoint y: 545, distance: 65.7
click at [126, 545] on div "@ local/[GEOGRAPHIC_DATA]-island path /local/[GEOGRAPHIC_DATA]* @ local/south-[…" at bounding box center [371, 428] width 549 height 701
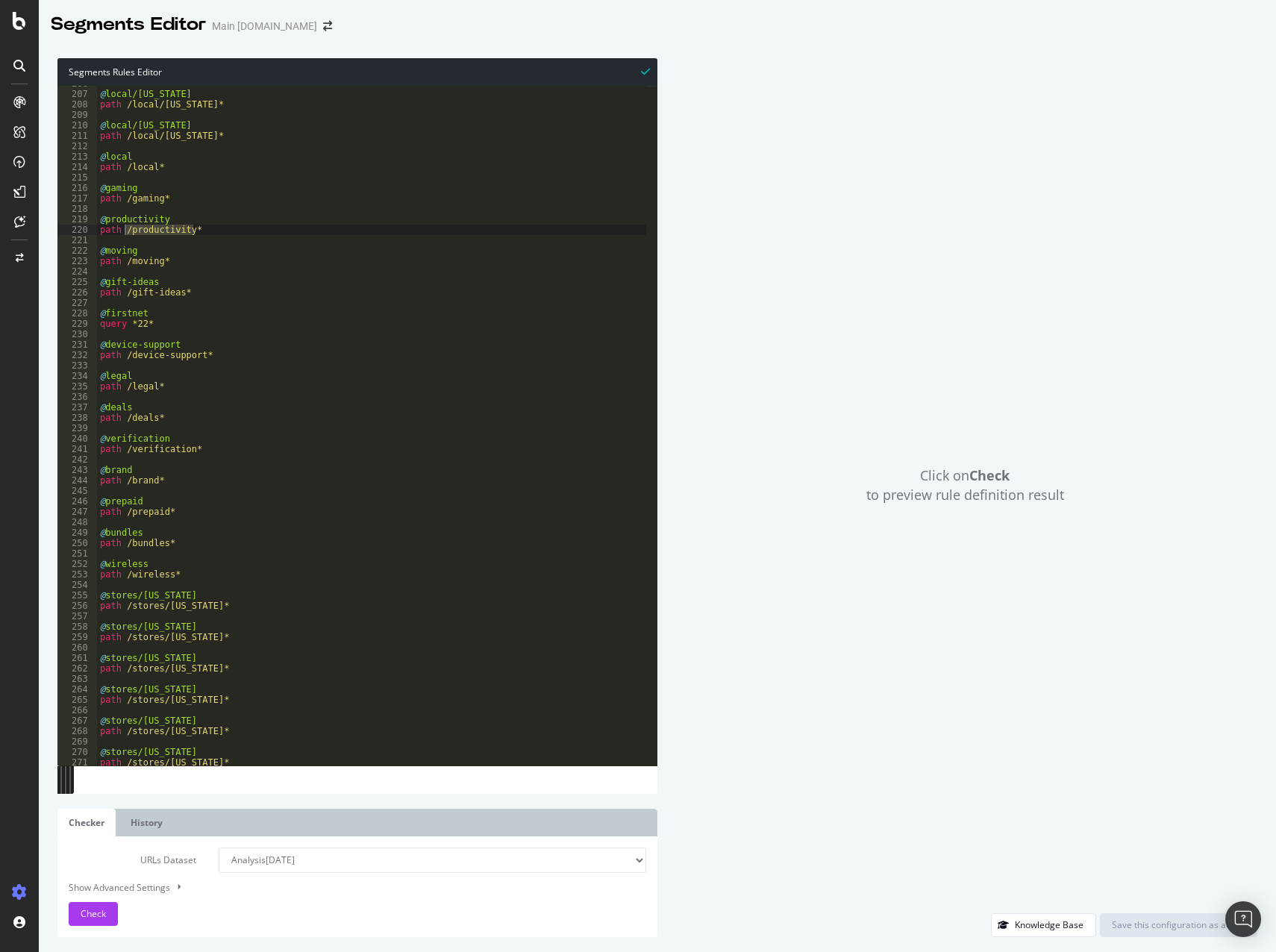
scroll to position [2150, 0]
drag, startPoint x: 146, startPoint y: 253, endPoint x: 106, endPoint y: 247, distance: 40.0
click at [106, 247] on div "@ local/[US_STATE] path /local/[US_STATE]* @ local/[US_STATE] path /local/[US_S…" at bounding box center [371, 428] width 549 height 701
click at [241, 287] on div "@ local/[US_STATE] path /local/[US_STATE]* @ local/[US_STATE] path /local/[US_S…" at bounding box center [371, 428] width 549 height 701
drag, startPoint x: 160, startPoint y: 263, endPoint x: 130, endPoint y: 261, distance: 29.9
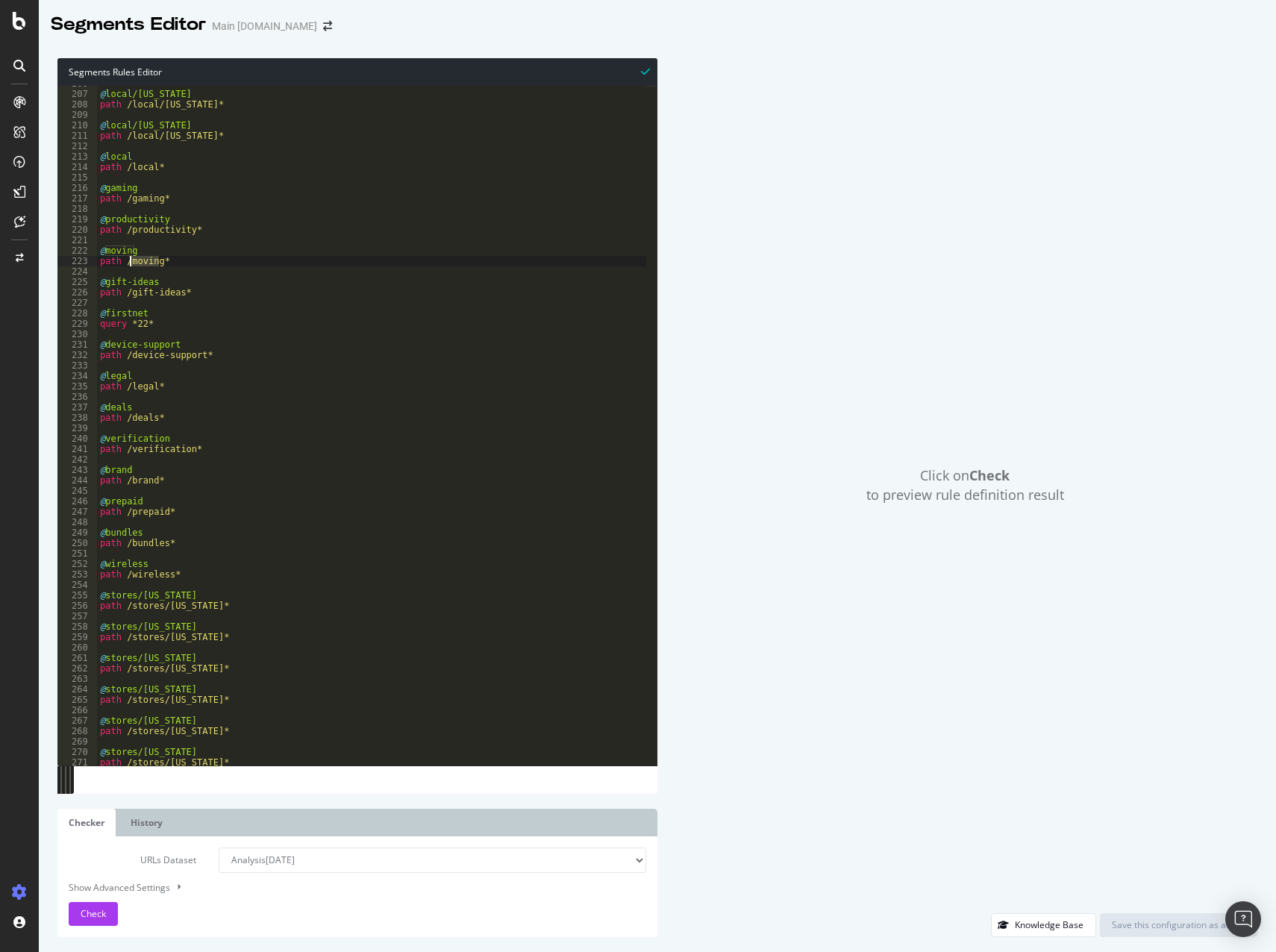
click at [130, 261] on div "@ local/[US_STATE] path /local/[US_STATE]* @ local/[US_STATE] path /local/[US_S…" at bounding box center [371, 428] width 549 height 701
click at [194, 304] on div "@ local/[US_STATE] path /local/[US_STATE]* @ local/[US_STATE] path /local/[US_S…" at bounding box center [371, 428] width 549 height 701
drag, startPoint x: 122, startPoint y: 260, endPoint x: 158, endPoint y: 265, distance: 36.2
click at [158, 265] on div "@ local/[US_STATE] path /local/[US_STATE]* @ local/[US_STATE] path /local/[US_S…" at bounding box center [371, 428] width 549 height 701
drag, startPoint x: 158, startPoint y: 284, endPoint x: 107, endPoint y: 283, distance: 51.5
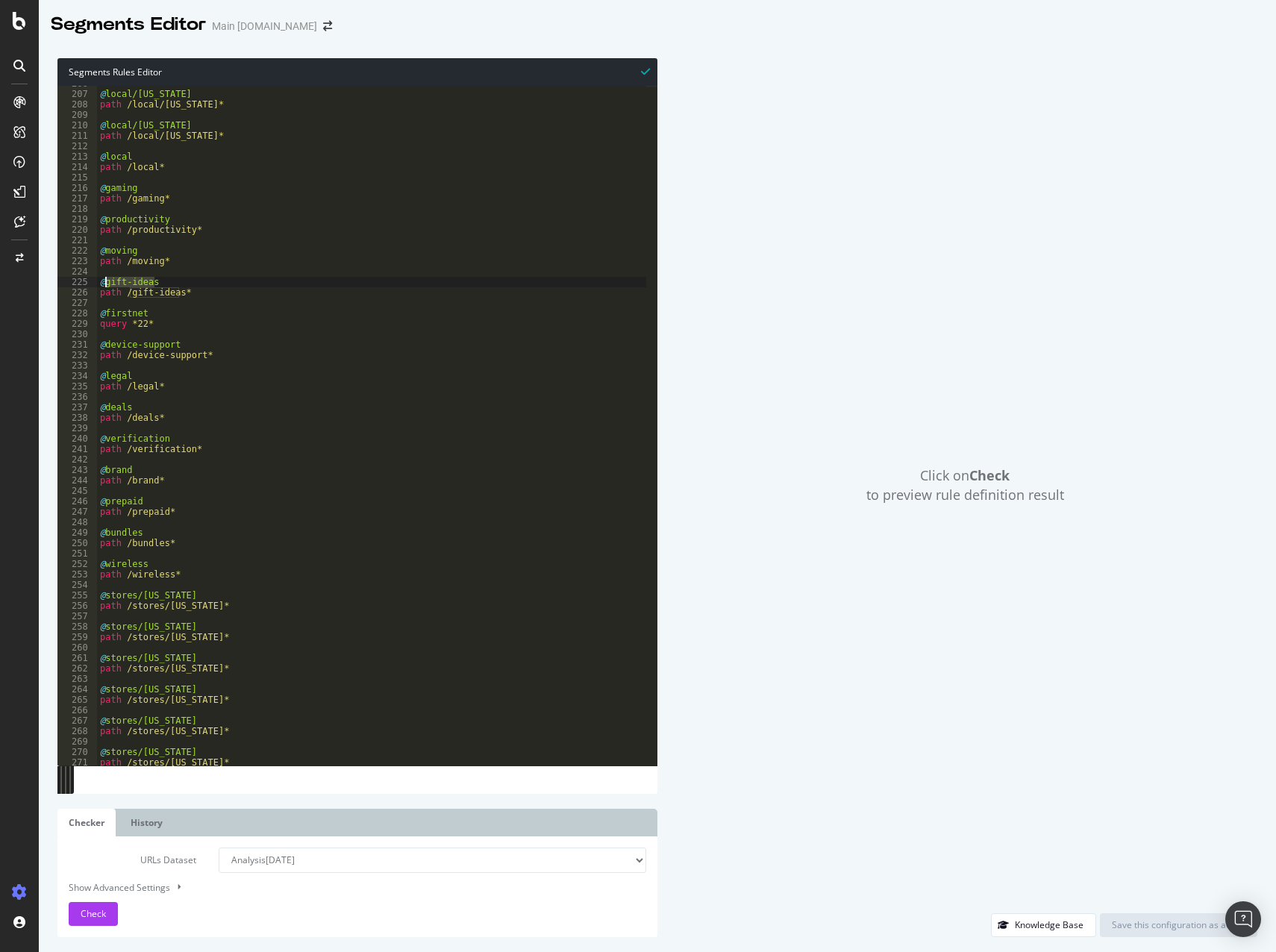
click at [107, 283] on div "@ local/[US_STATE] path /local/[US_STATE]* @ local/[US_STATE] path /local/[US_S…" at bounding box center [371, 428] width 549 height 701
drag, startPoint x: 155, startPoint y: 314, endPoint x: 134, endPoint y: 299, distance: 25.7
click at [155, 314] on div "@ local/[US_STATE] path /local/[US_STATE]* @ local/[US_STATE] path /local/[US_S…" at bounding box center [371, 428] width 549 height 701
drag, startPoint x: 124, startPoint y: 294, endPoint x: 178, endPoint y: 298, distance: 54.6
click at [178, 298] on div "@ local/[US_STATE] path /local/[US_STATE]* @ local/[US_STATE] path /local/[US_S…" at bounding box center [371, 428] width 549 height 701
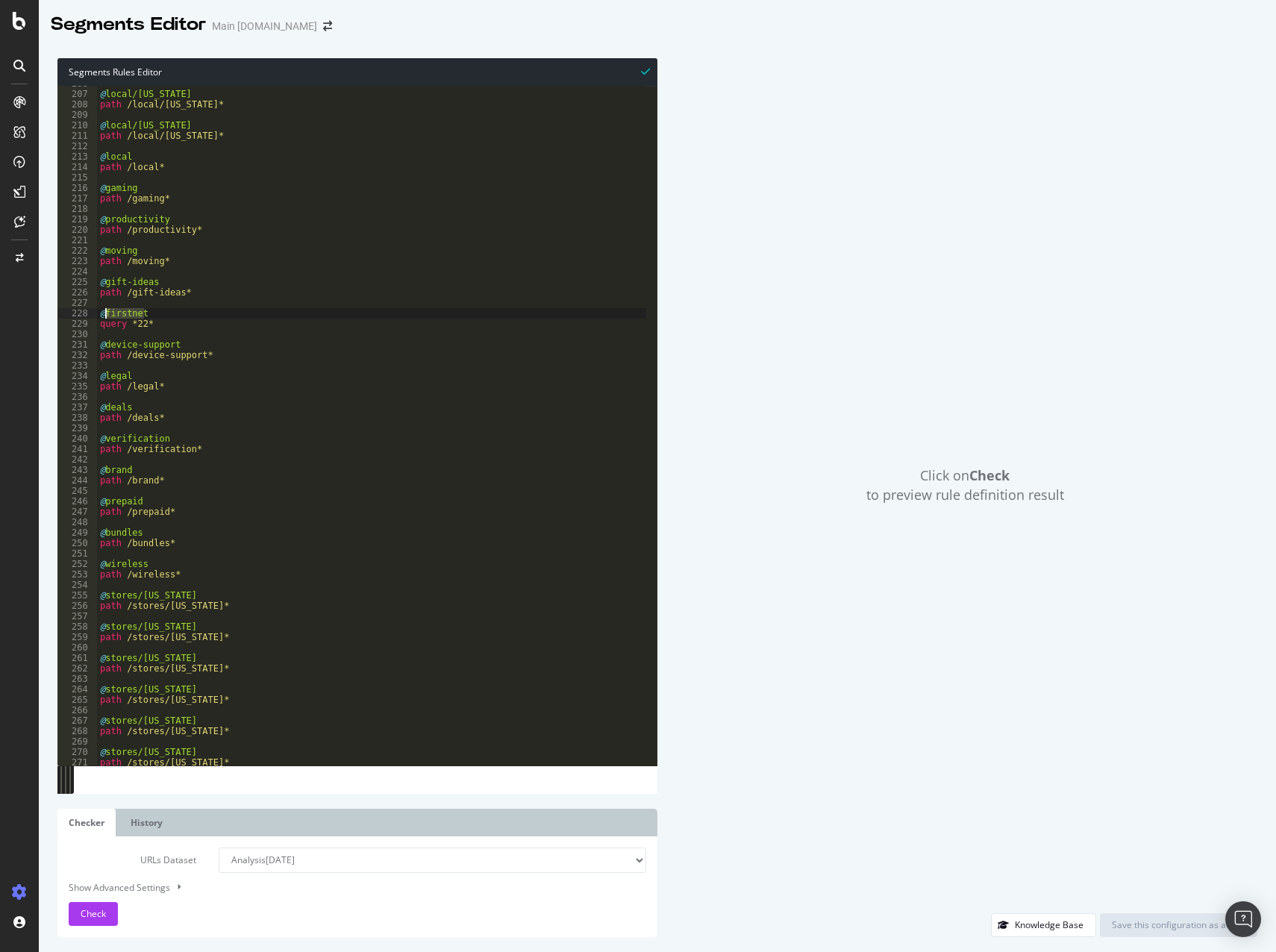
drag, startPoint x: 146, startPoint y: 311, endPoint x: 105, endPoint y: 309, distance: 41.1
click at [105, 309] on div "@ local/[US_STATE] path /local/[US_STATE]* @ local/[US_STATE] path /local/[US_S…" at bounding box center [371, 428] width 549 height 701
click at [158, 353] on div "@ local/[US_STATE] path /local/[US_STATE]* @ local/[US_STATE] path /local/[US_S…" at bounding box center [371, 428] width 549 height 701
drag, startPoint x: 149, startPoint y: 324, endPoint x: 131, endPoint y: 324, distance: 17.9
click at [131, 324] on div "@ local/[US_STATE] path /local/[US_STATE]* @ local/[US_STATE] path /local/[US_S…" at bounding box center [371, 428] width 549 height 701
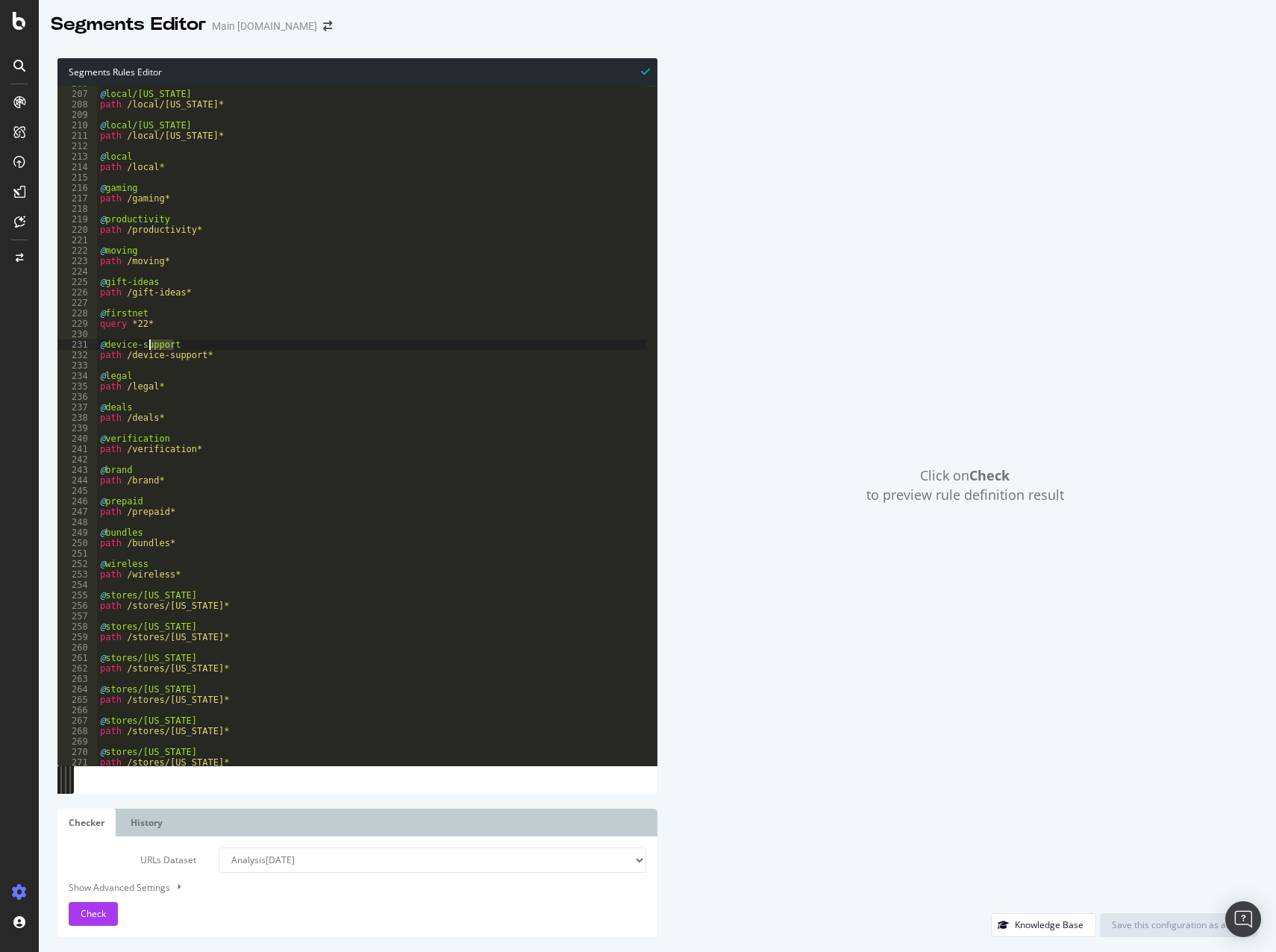
drag, startPoint x: 149, startPoint y: 342, endPoint x: 125, endPoint y: 342, distance: 23.9
click at [125, 342] on div "@ local/[US_STATE] path /local/[US_STATE]* @ local/[US_STATE] path /local/[US_S…" at bounding box center [371, 428] width 549 height 701
drag, startPoint x: 103, startPoint y: 343, endPoint x: 175, endPoint y: 343, distance: 71.7
click at [175, 343] on div "@ local/[US_STATE] path /local/[US_STATE]* @ local/[US_STATE] path /local/[US_S…" at bounding box center [371, 428] width 549 height 701
drag, startPoint x: 195, startPoint y: 414, endPoint x: 187, endPoint y: 369, distance: 44.7
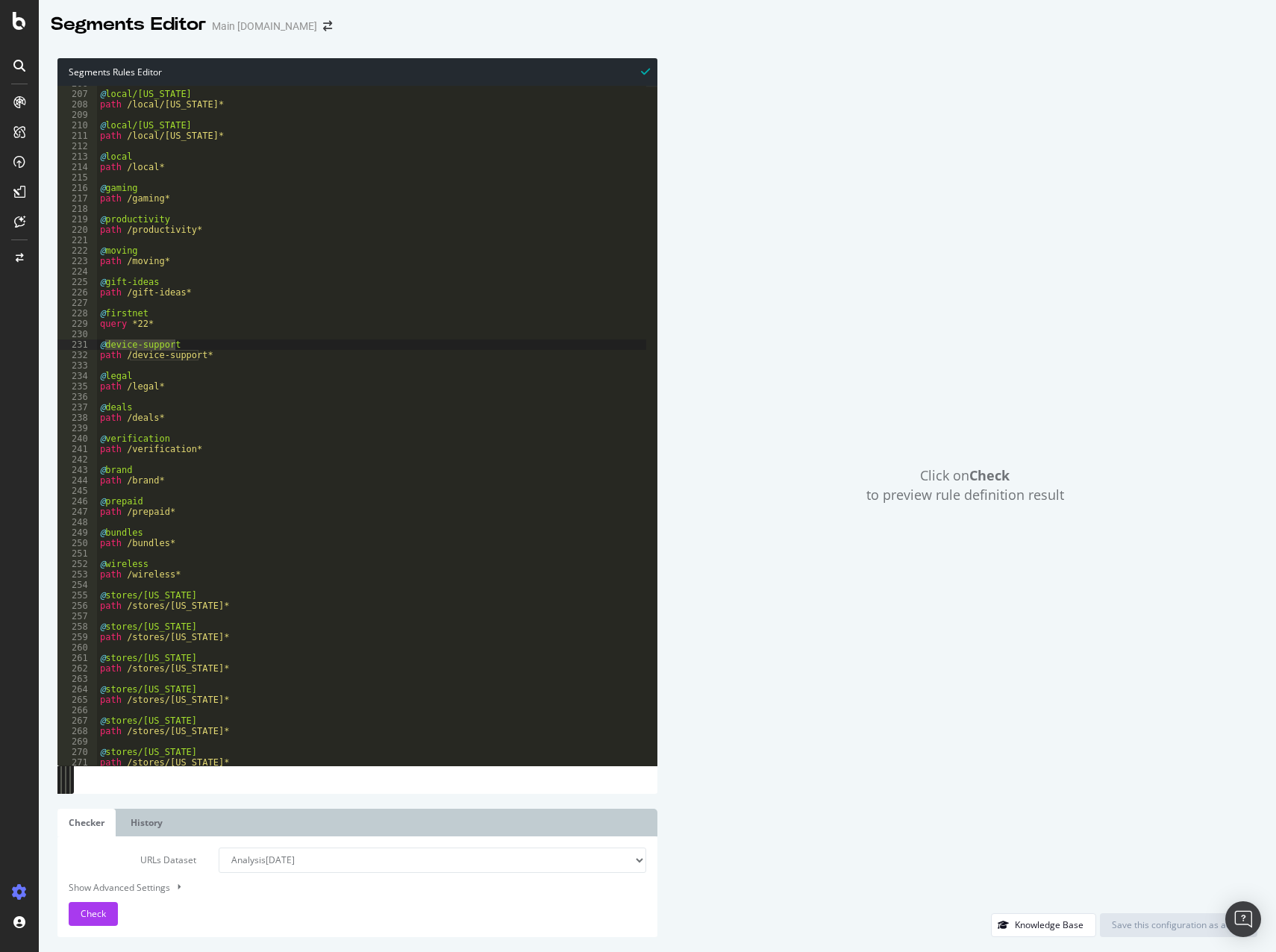
click at [194, 411] on div "@ local/[US_STATE] path /local/[US_STATE]* @ local/[US_STATE] path /local/[US_S…" at bounding box center [371, 428] width 549 height 701
drag, startPoint x: 205, startPoint y: 357, endPoint x: 125, endPoint y: 357, distance: 79.9
click at [125, 357] on div "@ local/[US_STATE] path /local/[US_STATE]* @ local/[US_STATE] path /local/[US_S…" at bounding box center [371, 428] width 549 height 701
drag, startPoint x: 249, startPoint y: 470, endPoint x: 151, endPoint y: 364, distance: 145.3
click at [249, 470] on div "@ local/[US_STATE] path /local/[US_STATE]* @ local/[US_STATE] path /local/[US_S…" at bounding box center [371, 428] width 549 height 701
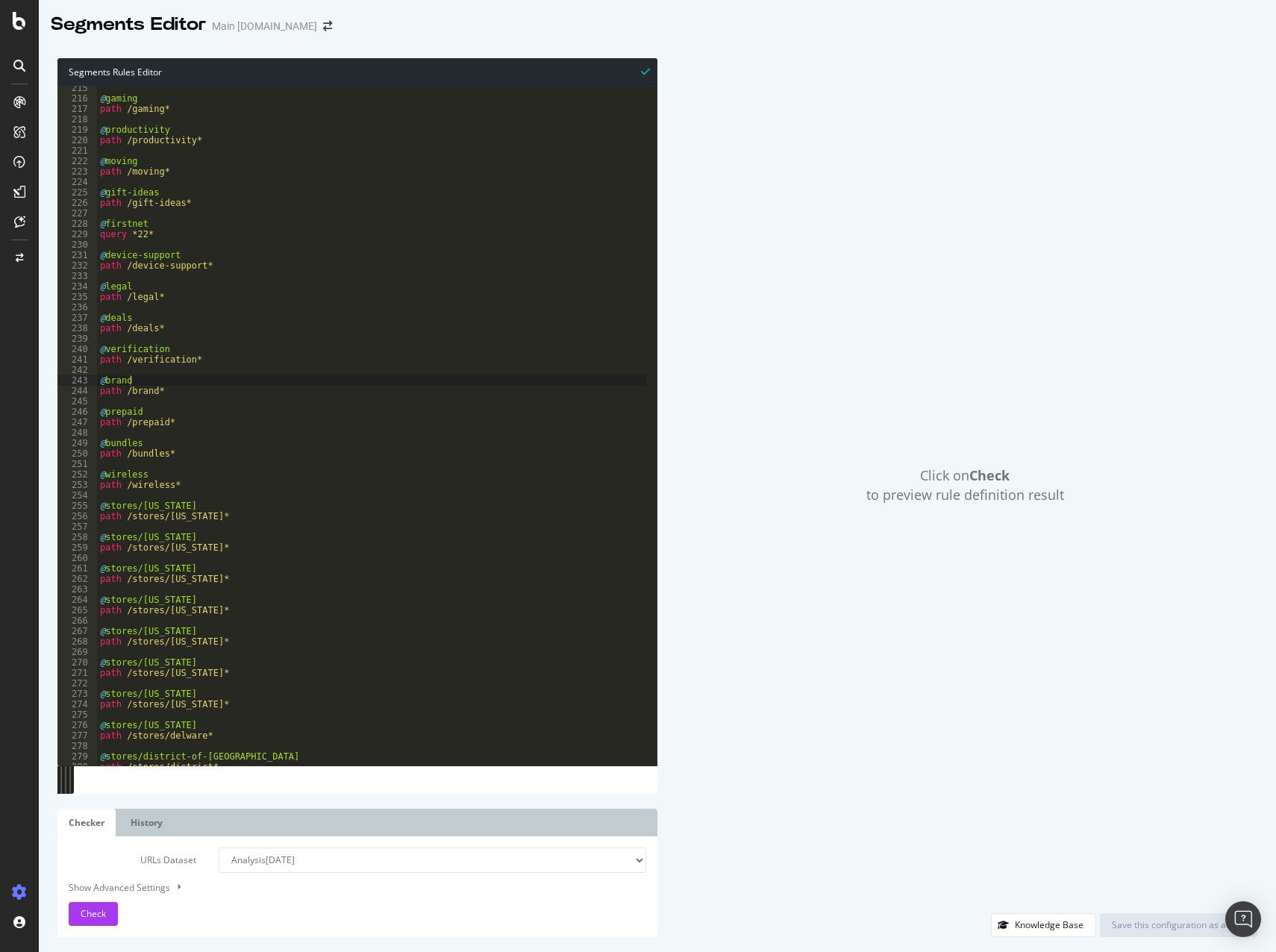
scroll to position [2284, 0]
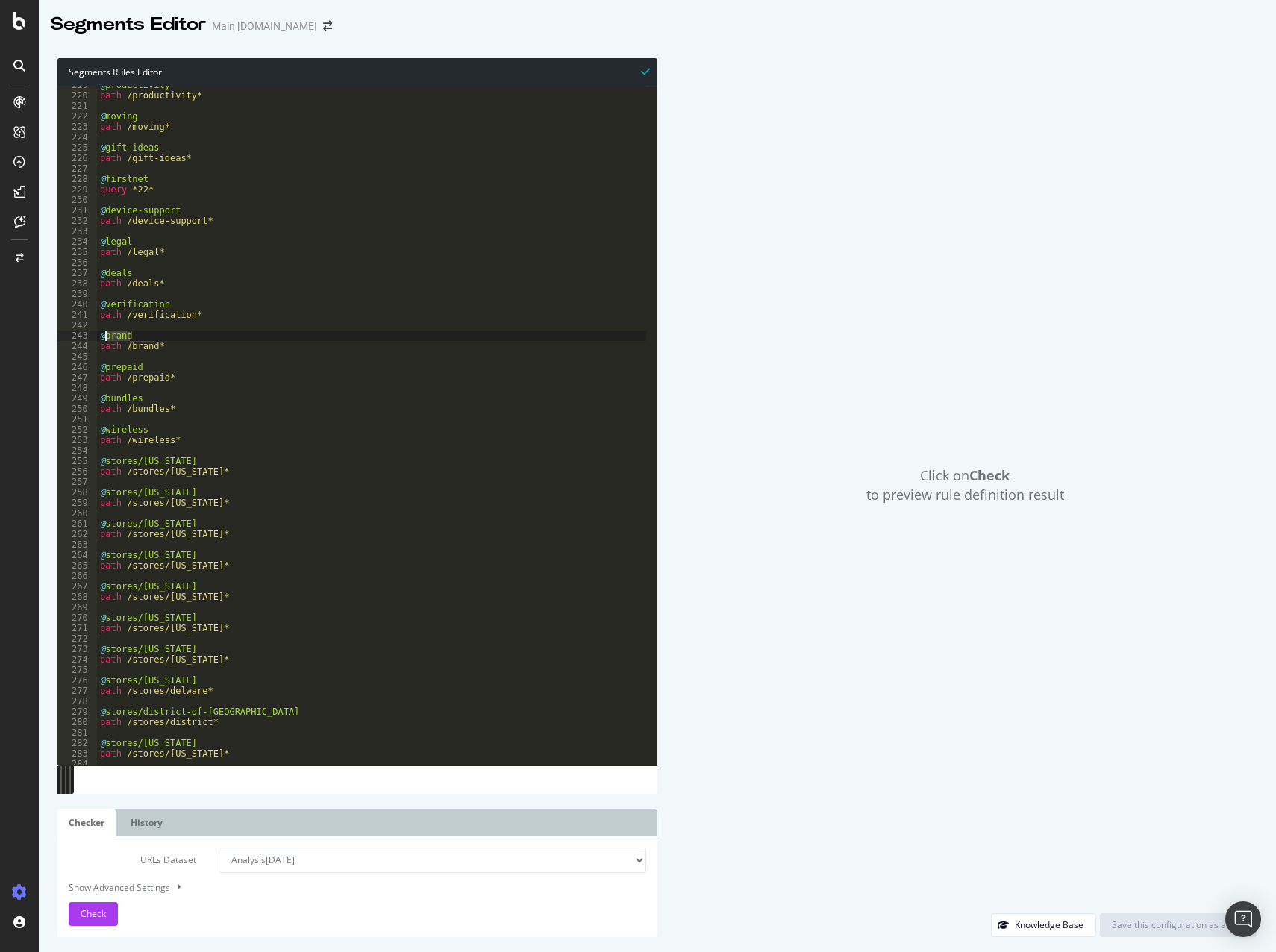
drag, startPoint x: 138, startPoint y: 340, endPoint x: 106, endPoint y: 335, distance: 32.5
click at [106, 335] on div "@ productivity path /productivity* @ moving path /moving* @ gift-ideas path /gi…" at bounding box center [371, 430] width 549 height 701
drag, startPoint x: 152, startPoint y: 346, endPoint x: 127, endPoint y: 345, distance: 24.7
click at [127, 345] on div "@ productivity path /productivity* @ moving path /moving* @ gift-ideas path /gi…" at bounding box center [371, 430] width 549 height 701
drag, startPoint x: 163, startPoint y: 378, endPoint x: 126, endPoint y: 379, distance: 36.6
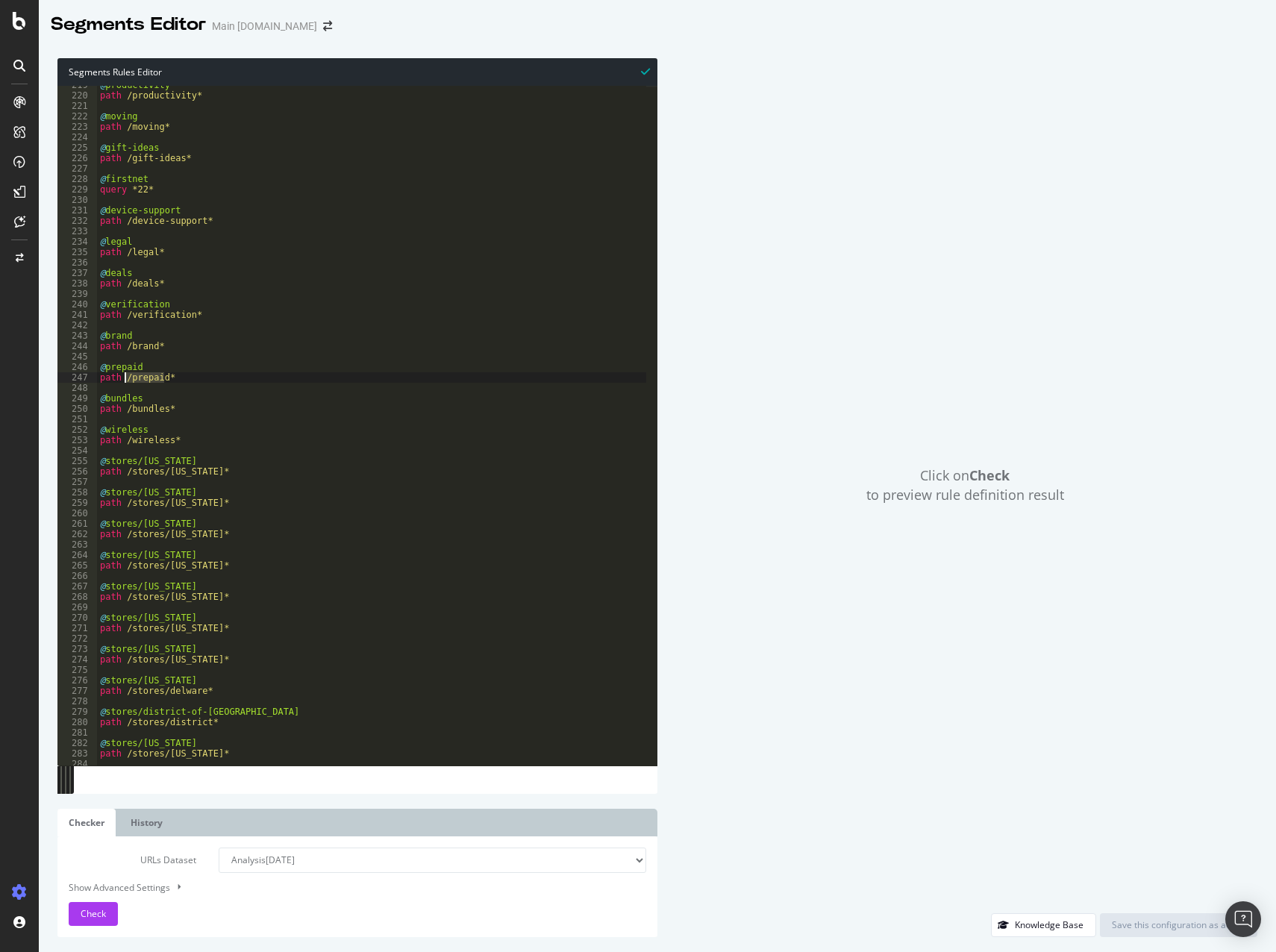
click at [126, 379] on div "@ productivity path /productivity* @ moving path /moving* @ gift-ideas path /gi…" at bounding box center [371, 430] width 549 height 701
click at [162, 411] on div "@ productivity path /productivity* @ moving path /moving* @ gift-ideas path /gi…" at bounding box center [371, 430] width 549 height 701
type textarea "path /bundles*"
drag, startPoint x: 166, startPoint y: 411, endPoint x: 134, endPoint y: 413, distance: 32.9
click at [134, 413] on div "@ productivity path /productivity* @ moving path /moving* @ gift-ideas path /gi…" at bounding box center [371, 430] width 549 height 701
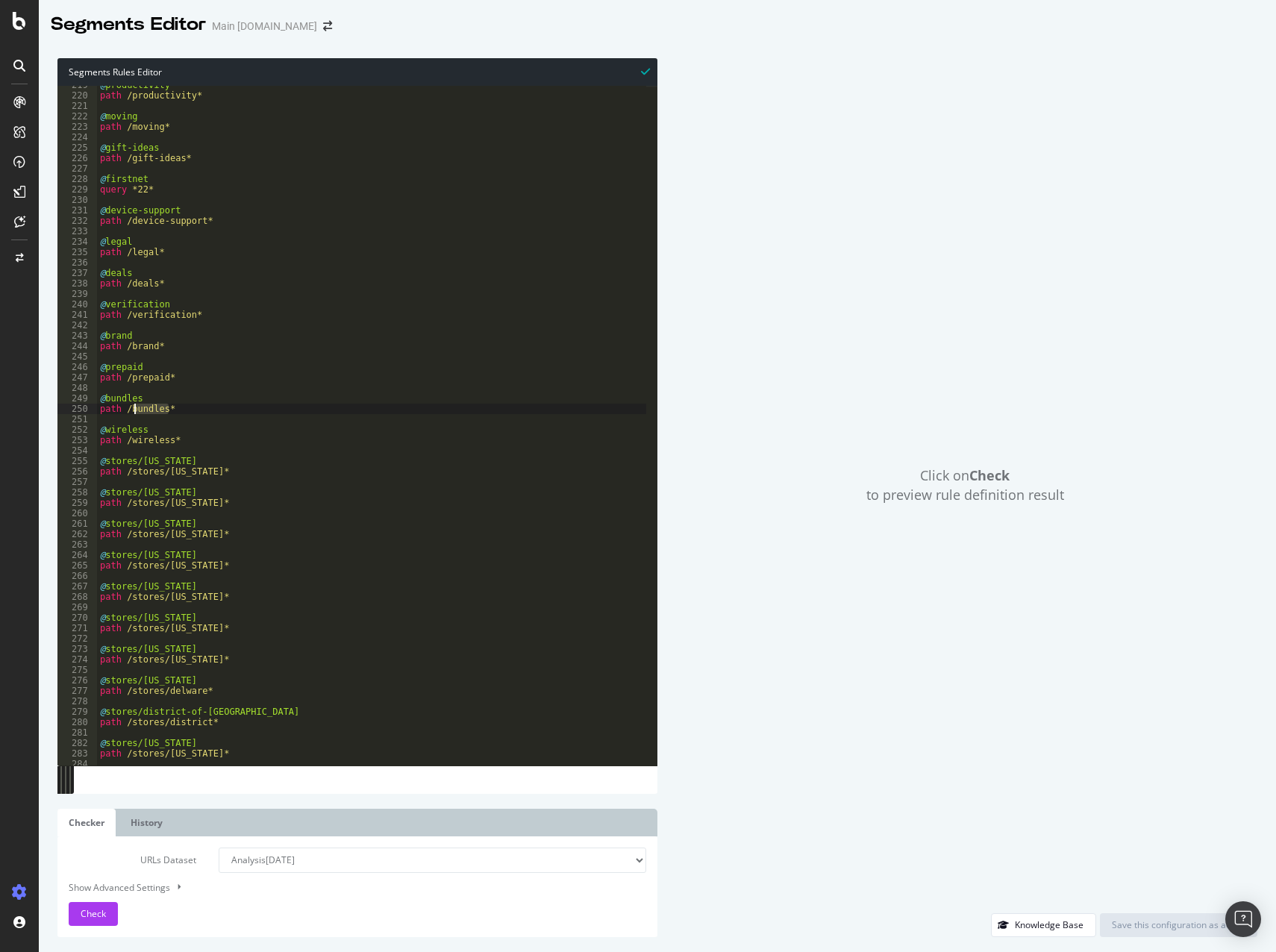
click at [152, 417] on div "@ productivity path /productivity* @ moving path /moving* @ gift-ideas path /gi…" at bounding box center [371, 430] width 549 height 701
drag, startPoint x: 162, startPoint y: 408, endPoint x: 125, endPoint y: 409, distance: 36.6
click at [125, 409] on div "@ productivity path /productivity* @ moving path /moving* @ gift-ideas path /gi…" at bounding box center [371, 430] width 549 height 701
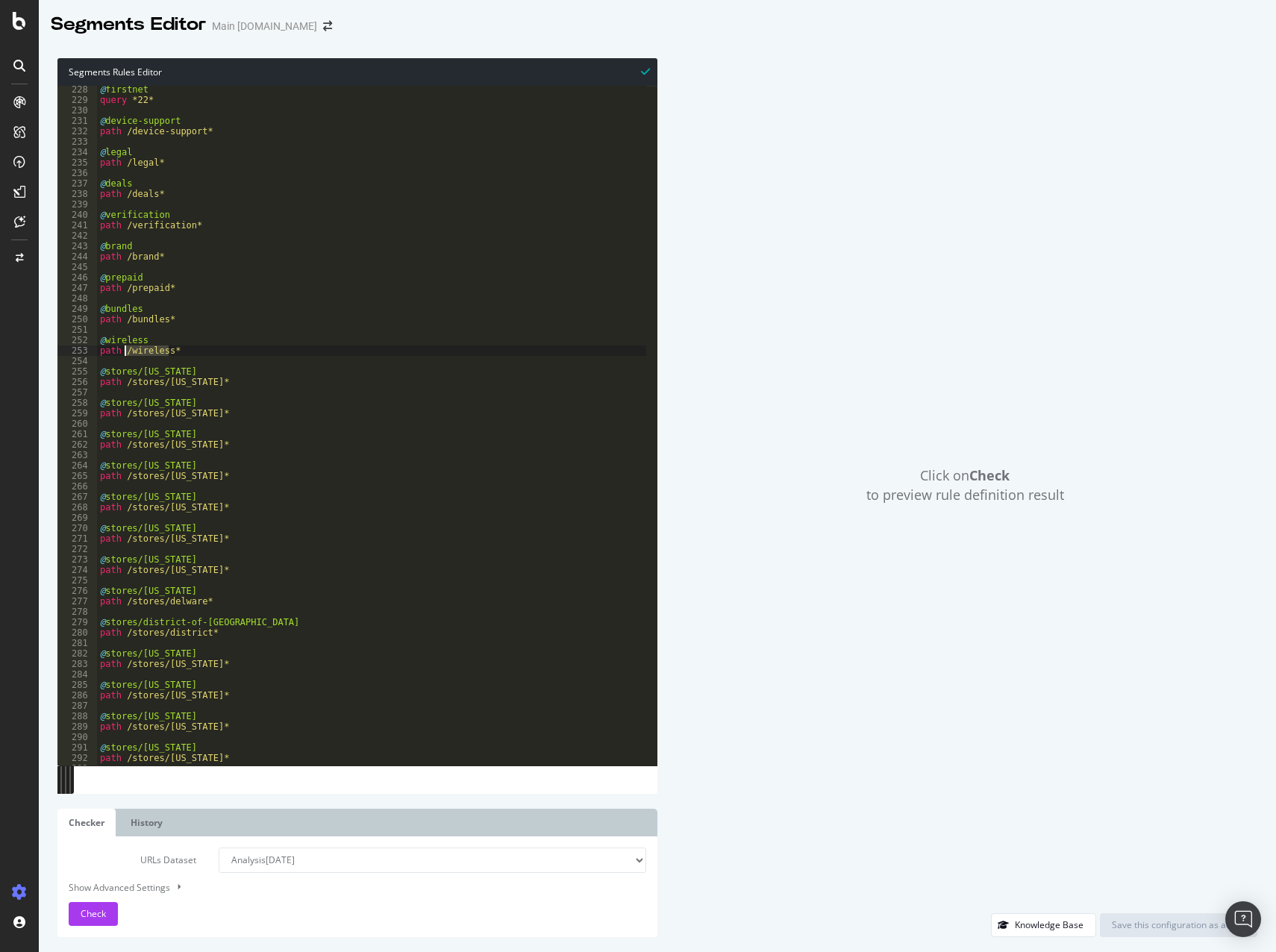
drag, startPoint x: 169, startPoint y: 352, endPoint x: 123, endPoint y: 352, distance: 46.3
click at [123, 352] on div "@ firstnet query *22* @ device-support path /device-support* @ legal path /lega…" at bounding box center [371, 434] width 549 height 701
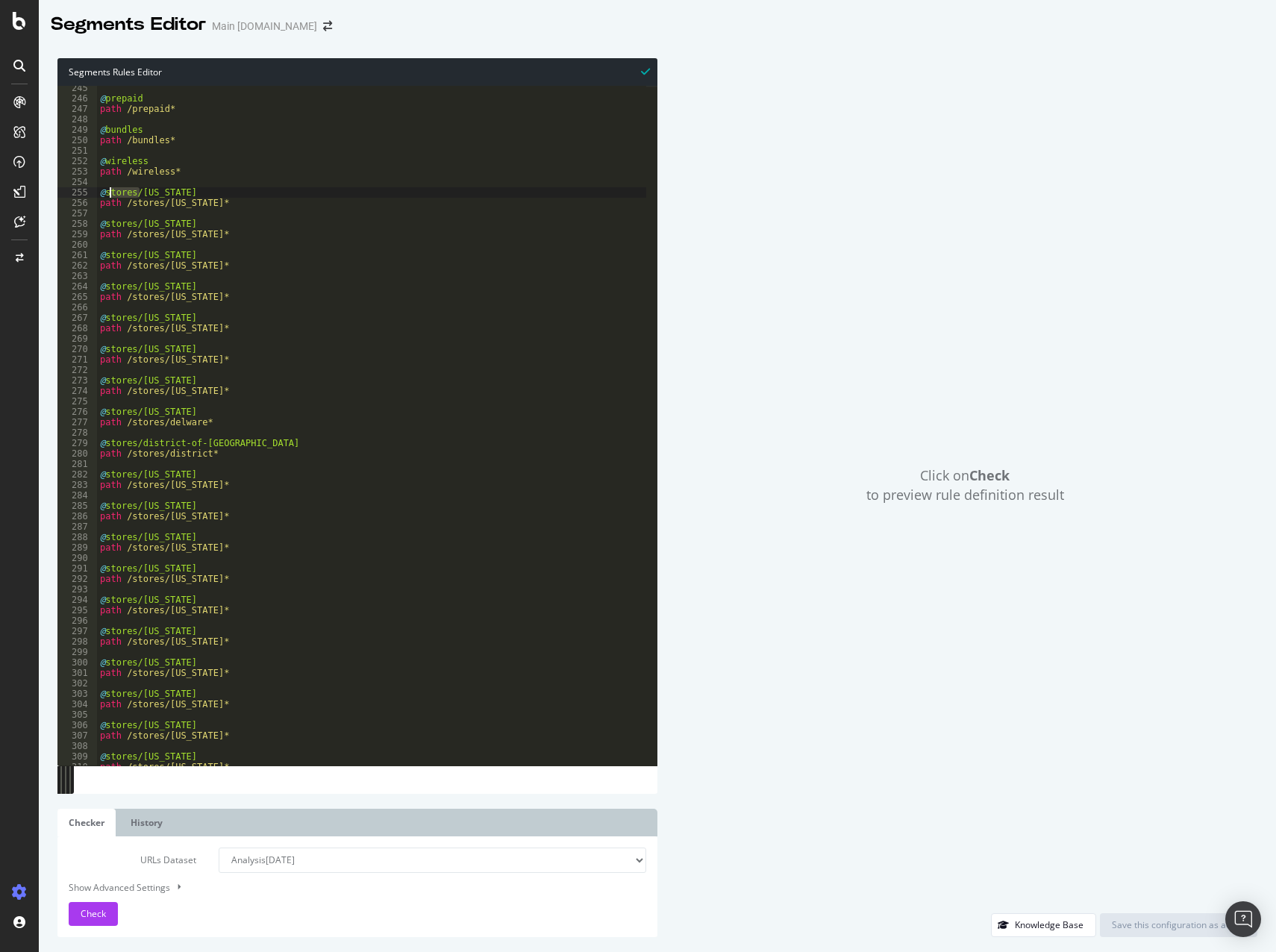
drag, startPoint x: 140, startPoint y: 195, endPoint x: 109, endPoint y: 194, distance: 31.4
click at [109, 194] on div "@ prepaid path /prepaid* @ bundles path /bundles* @ wireless path /wireless* @ …" at bounding box center [371, 433] width 549 height 701
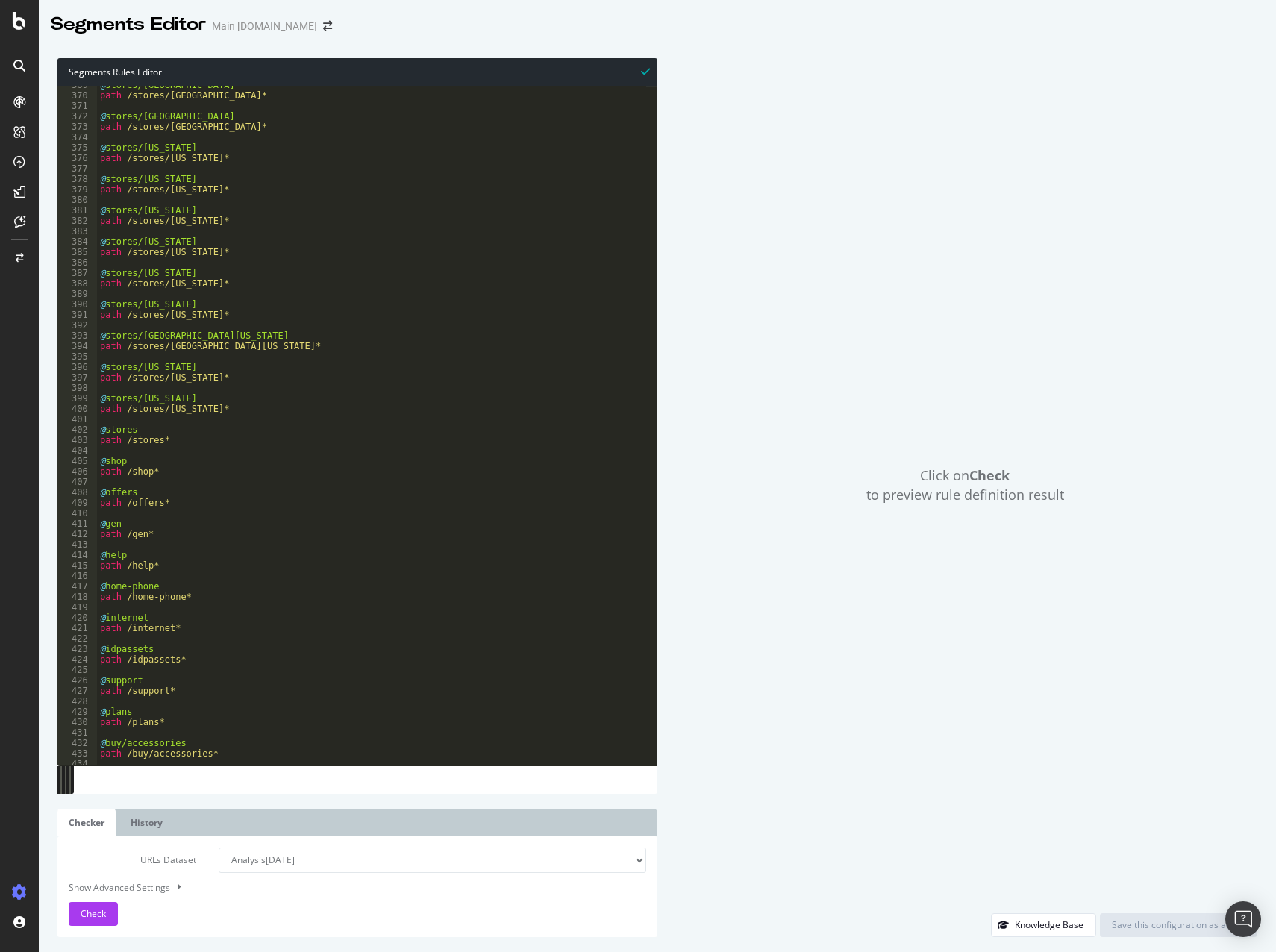
scroll to position [3852, 0]
click at [107, 490] on div "@ stores/[GEOGRAPHIC_DATA] path /stores/[GEOGRAPHIC_DATA]-[GEOGRAPHIC_DATA]* @ …" at bounding box center [371, 430] width 549 height 701
click at [222, 523] on div "@ stores/[GEOGRAPHIC_DATA] path /stores/[GEOGRAPHIC_DATA]-[GEOGRAPHIC_DATA]* @ …" at bounding box center [371, 430] width 549 height 701
drag, startPoint x: 106, startPoint y: 494, endPoint x: 140, endPoint y: 494, distance: 33.6
click at [140, 494] on div "@ stores/[GEOGRAPHIC_DATA] path /stores/[GEOGRAPHIC_DATA]-[GEOGRAPHIC_DATA]* @ …" at bounding box center [371, 430] width 549 height 701
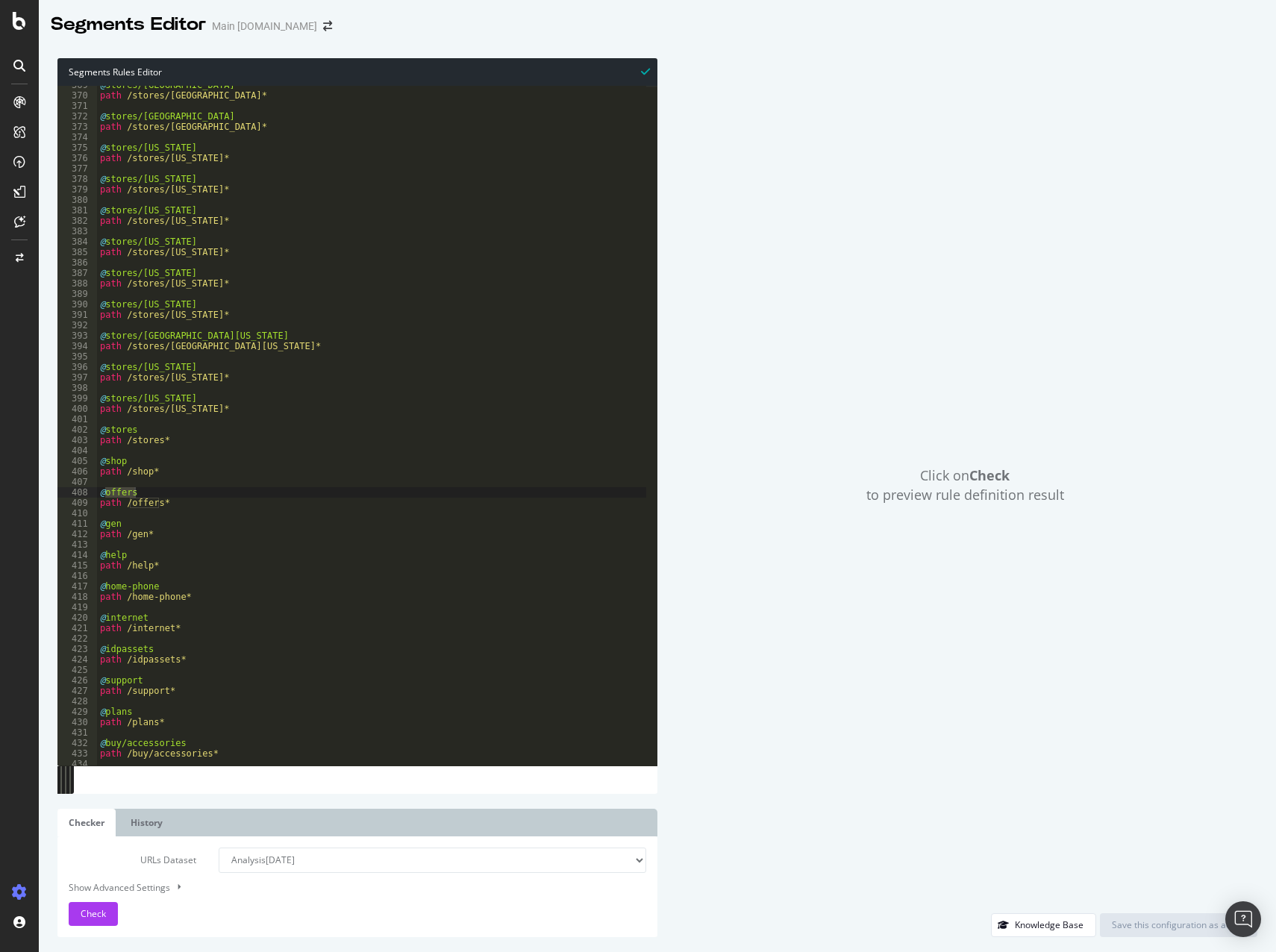
click at [150, 528] on div "@ stores/[GEOGRAPHIC_DATA] path /stores/[GEOGRAPHIC_DATA]-[GEOGRAPHIC_DATA]* @ …" at bounding box center [371, 430] width 549 height 701
drag, startPoint x: 160, startPoint y: 502, endPoint x: 125, endPoint y: 500, distance: 34.4
click at [125, 500] on div "@ stores/[GEOGRAPHIC_DATA] path /stores/[GEOGRAPHIC_DATA]-[GEOGRAPHIC_DATA]* @ …" at bounding box center [371, 430] width 549 height 701
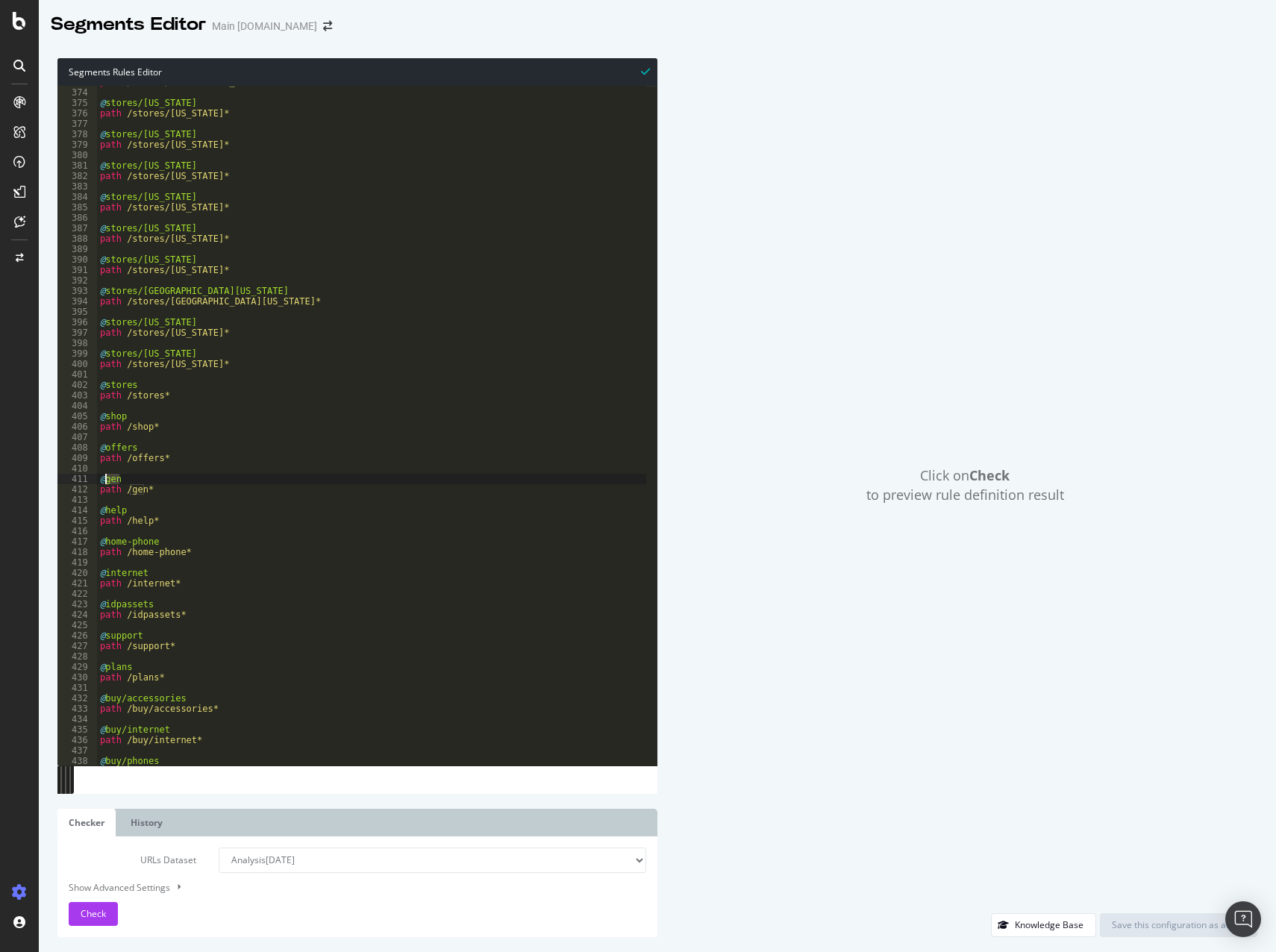
drag, startPoint x: 125, startPoint y: 477, endPoint x: 107, endPoint y: 479, distance: 18.8
click at [107, 479] on div "path /stores/[GEOGRAPHIC_DATA]* @ stores/[US_STATE] path /stores/[US_STATE]* @ …" at bounding box center [371, 427] width 549 height 701
type textarea "@gen"
